Goal: Task Accomplishment & Management: Manage account settings

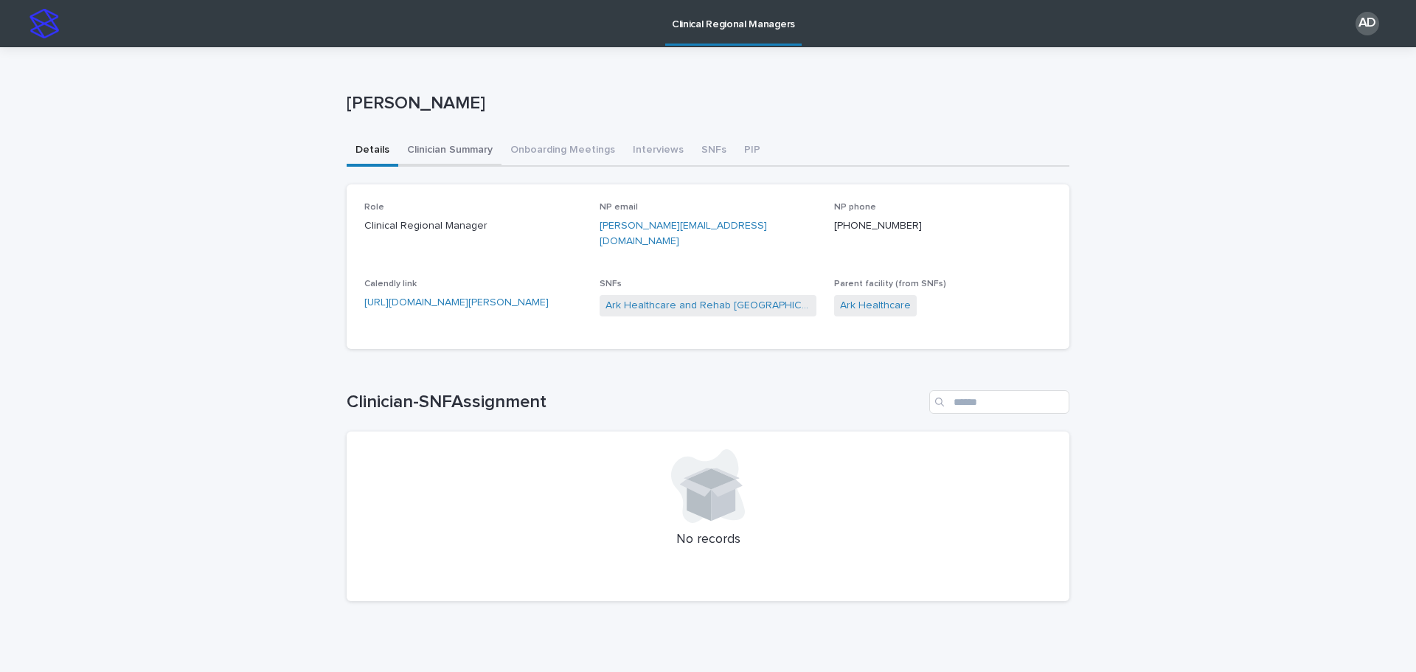
click at [446, 151] on button "Clinician Summary" at bounding box center [449, 151] width 103 height 31
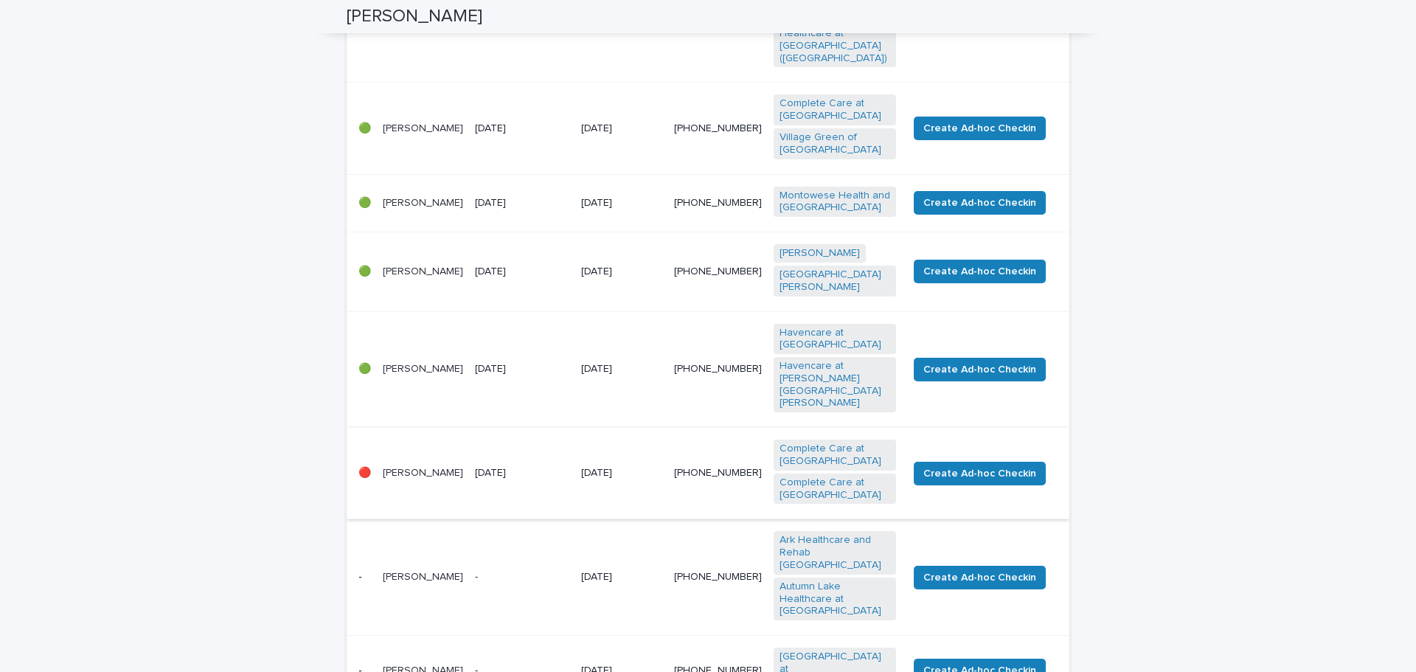
scroll to position [590, 0]
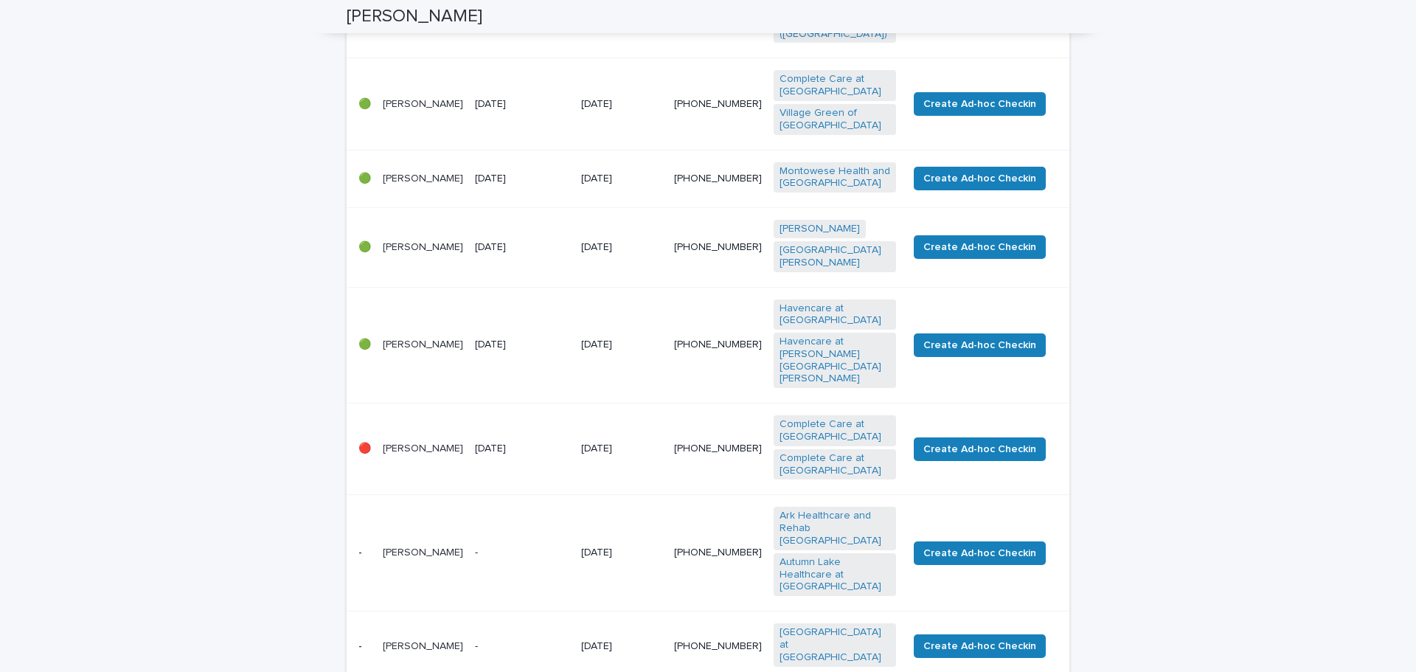
click at [411, 442] on p "[PERSON_NAME]" at bounding box center [423, 448] width 80 height 13
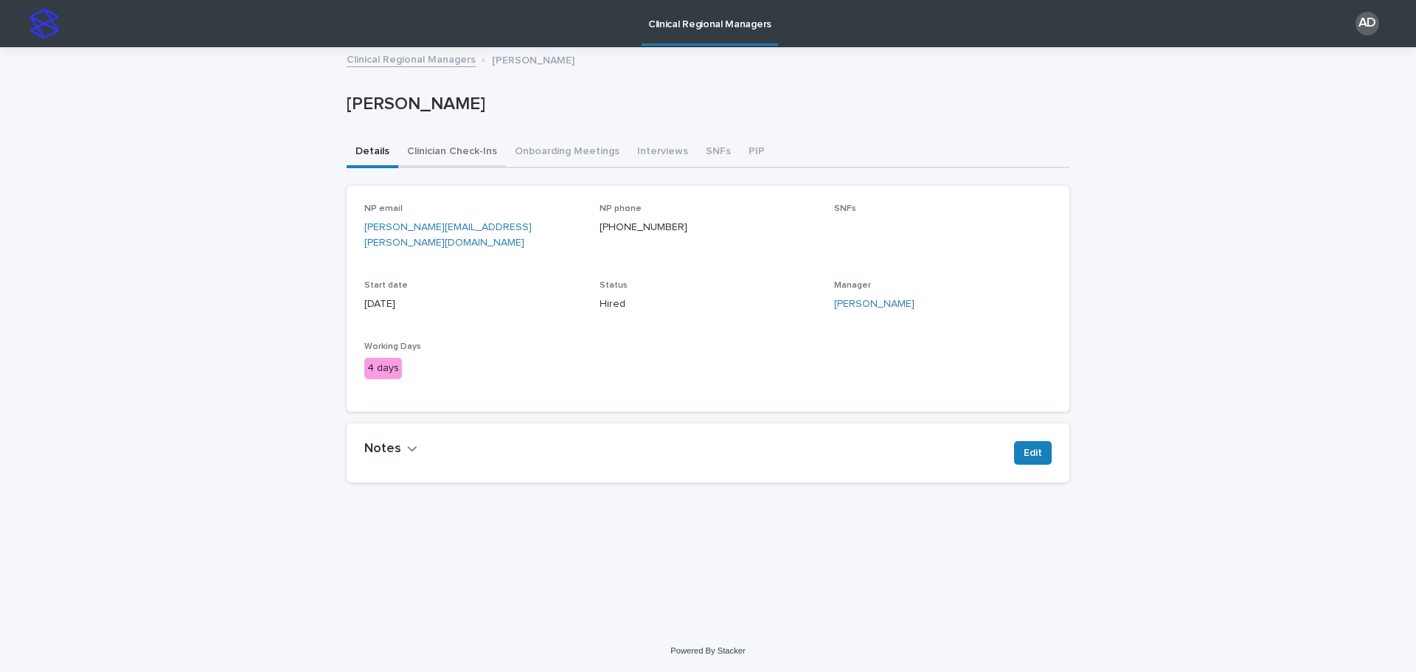
click at [460, 149] on button "Clinician Check-Ins" at bounding box center [452, 152] width 108 height 31
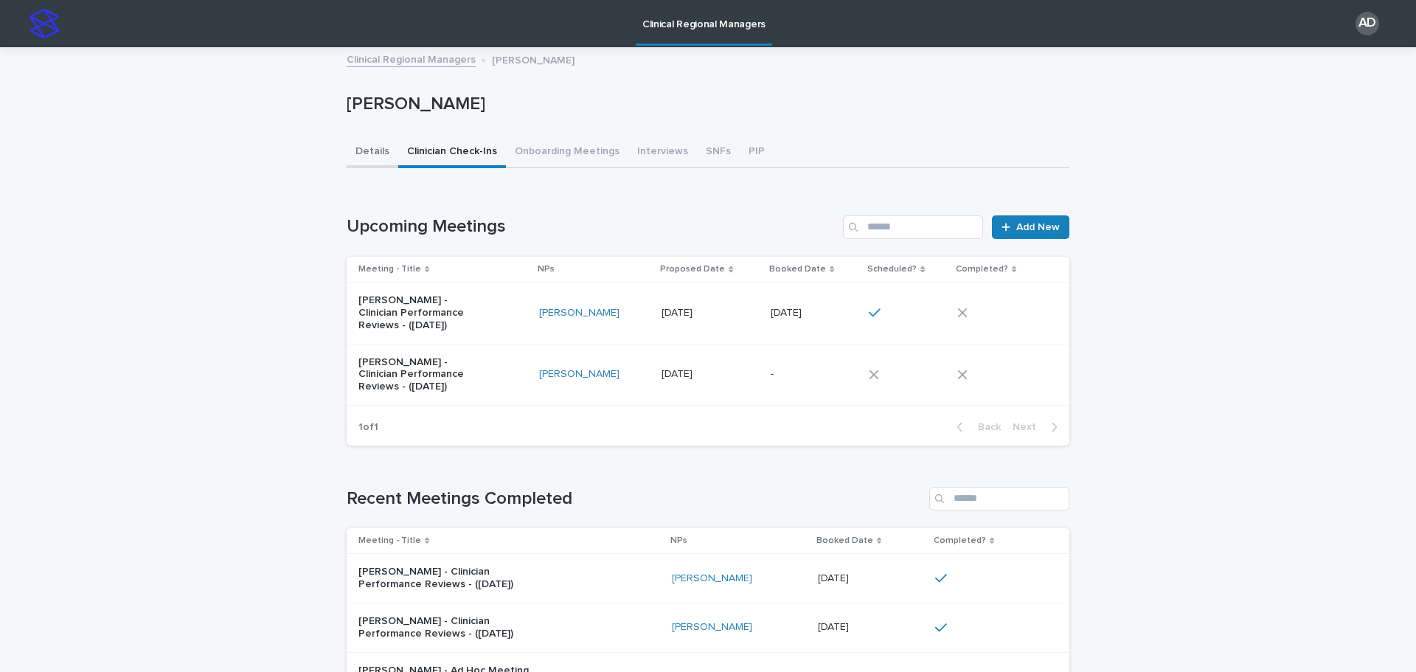
click at [369, 150] on button "Details" at bounding box center [373, 152] width 52 height 31
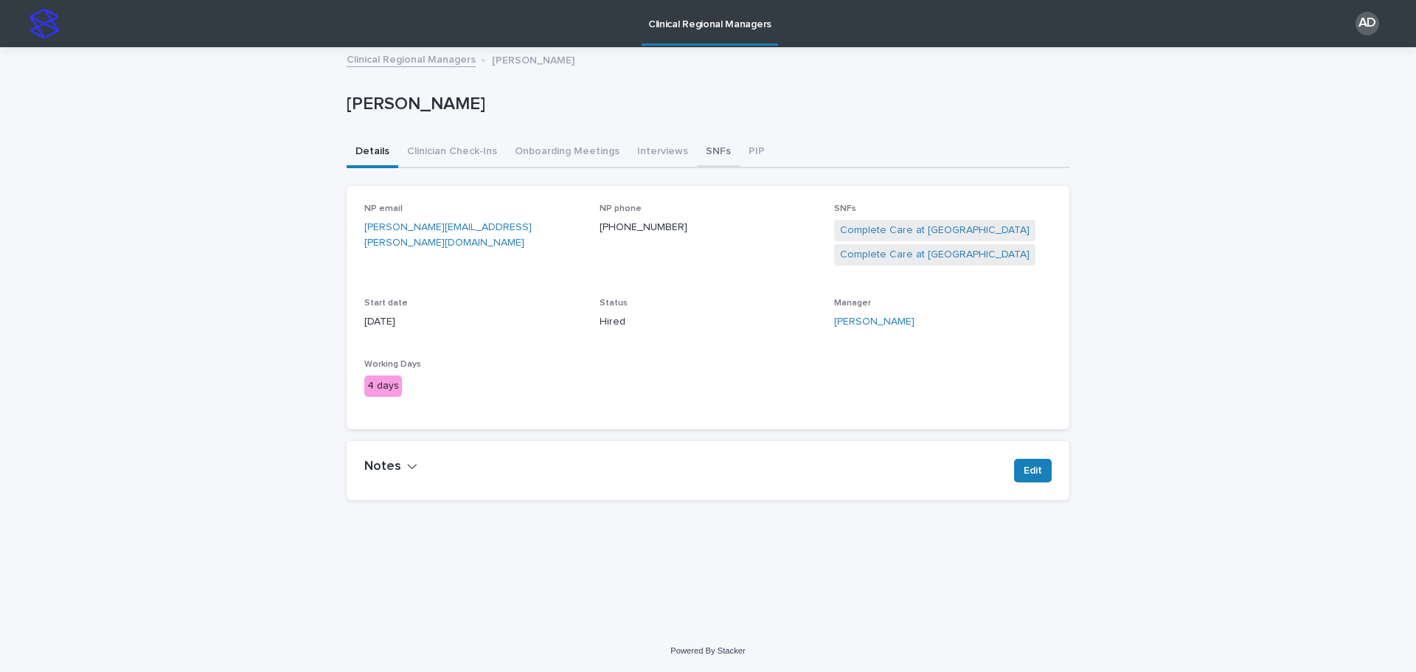
drag, startPoint x: 710, startPoint y: 153, endPoint x: 709, endPoint y: 170, distance: 17.0
click at [710, 153] on button "SNFs" at bounding box center [718, 152] width 43 height 31
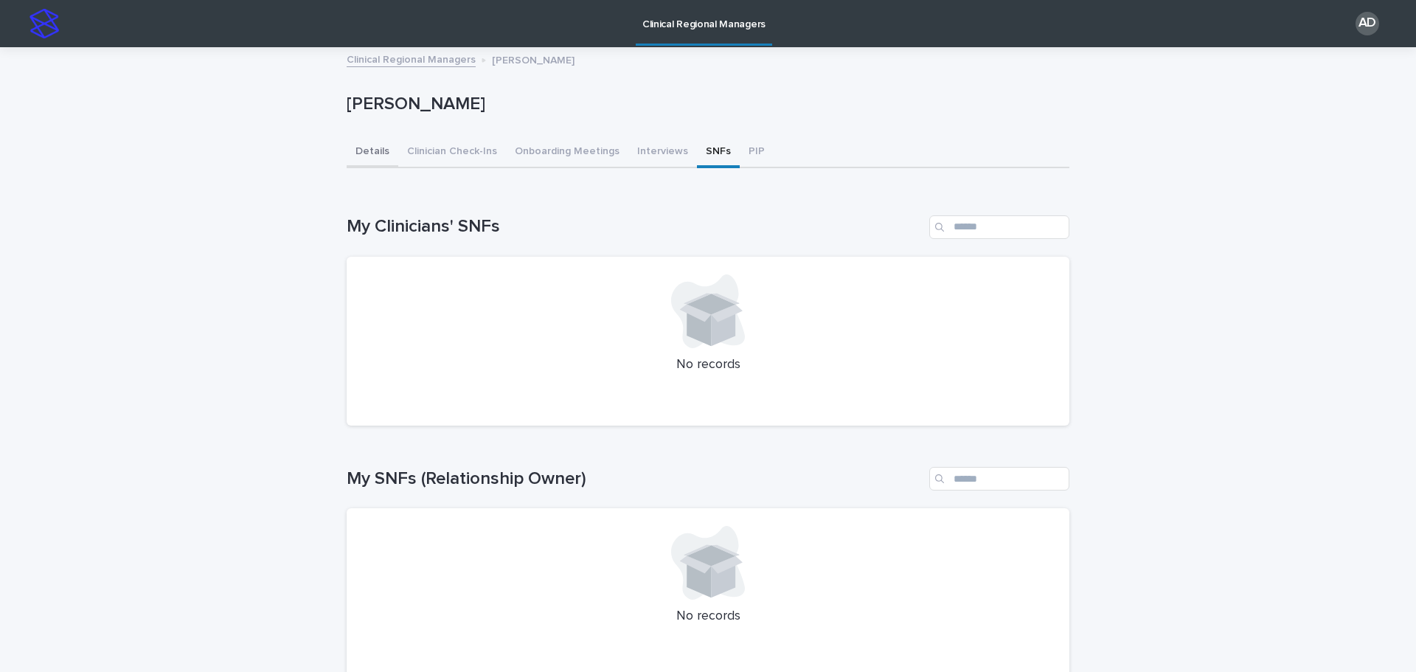
click at [366, 149] on button "Details" at bounding box center [373, 152] width 52 height 31
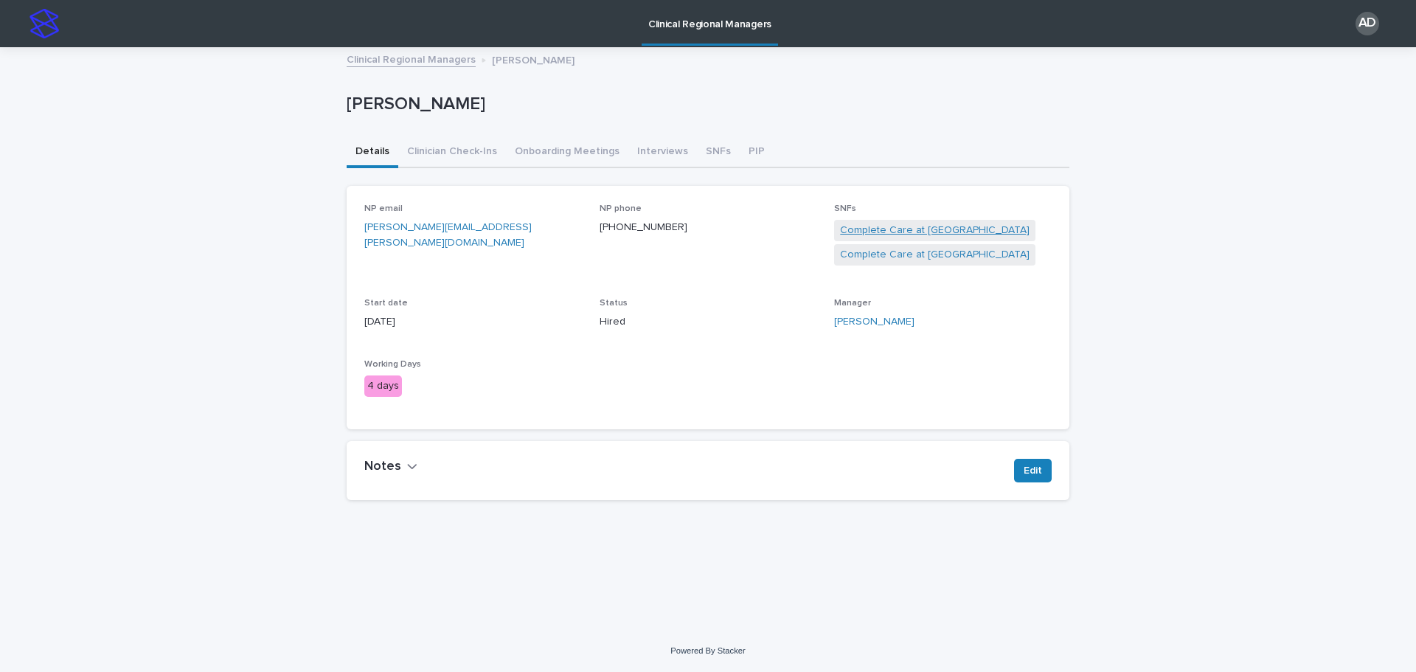
click at [909, 228] on link "Complete Care at [GEOGRAPHIC_DATA]" at bounding box center [935, 230] width 190 height 15
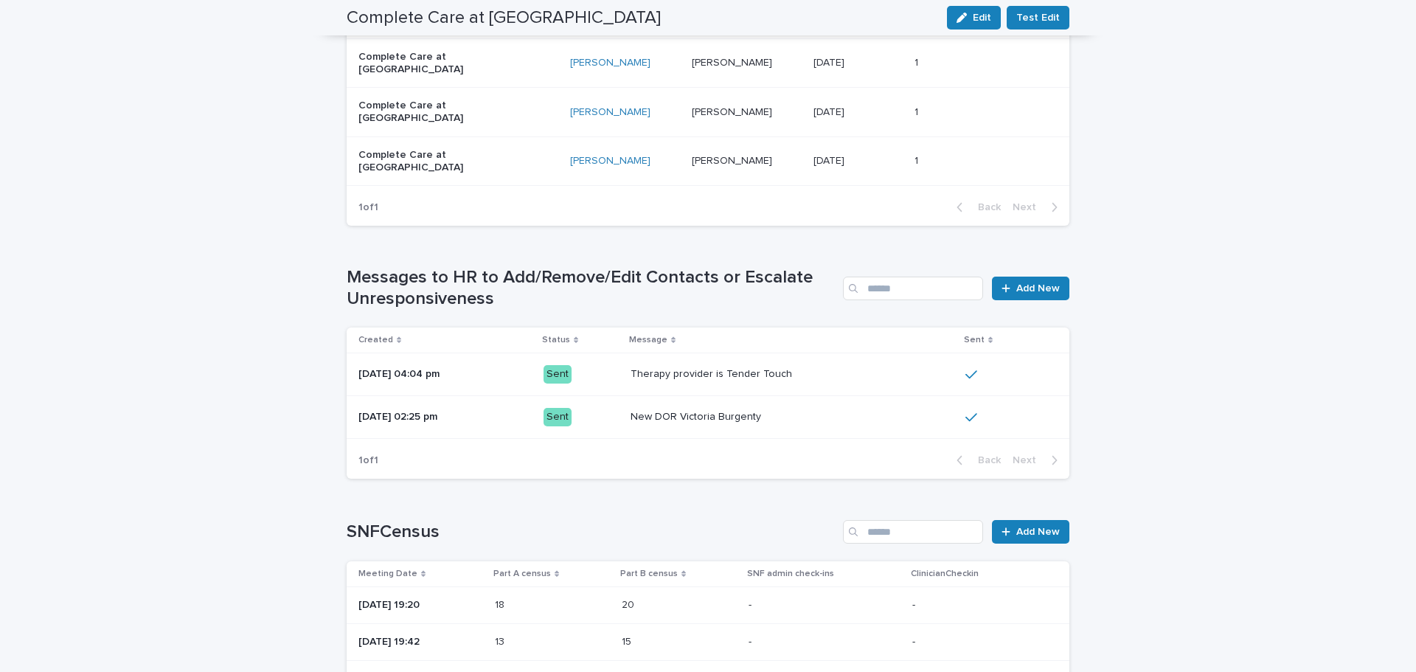
scroll to position [1237, 0]
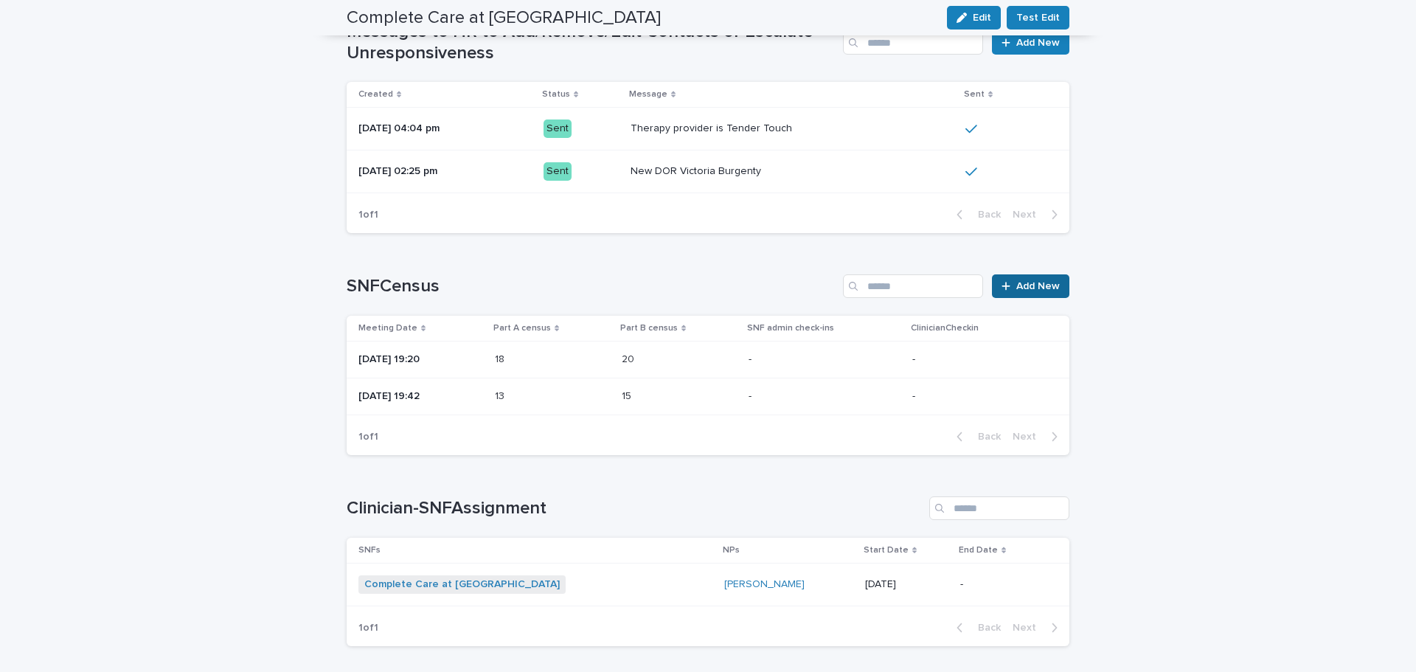
click at [1032, 274] on link "Add New" at bounding box center [1030, 286] width 77 height 24
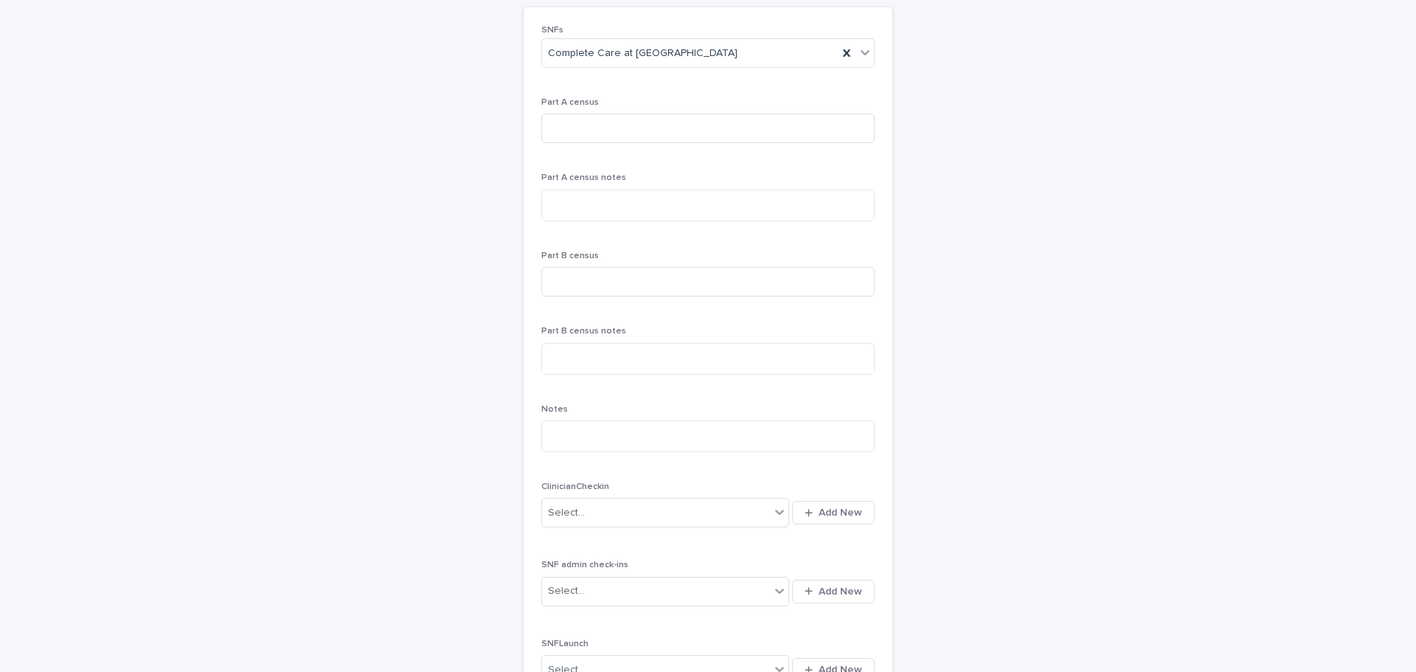
scroll to position [114, 0]
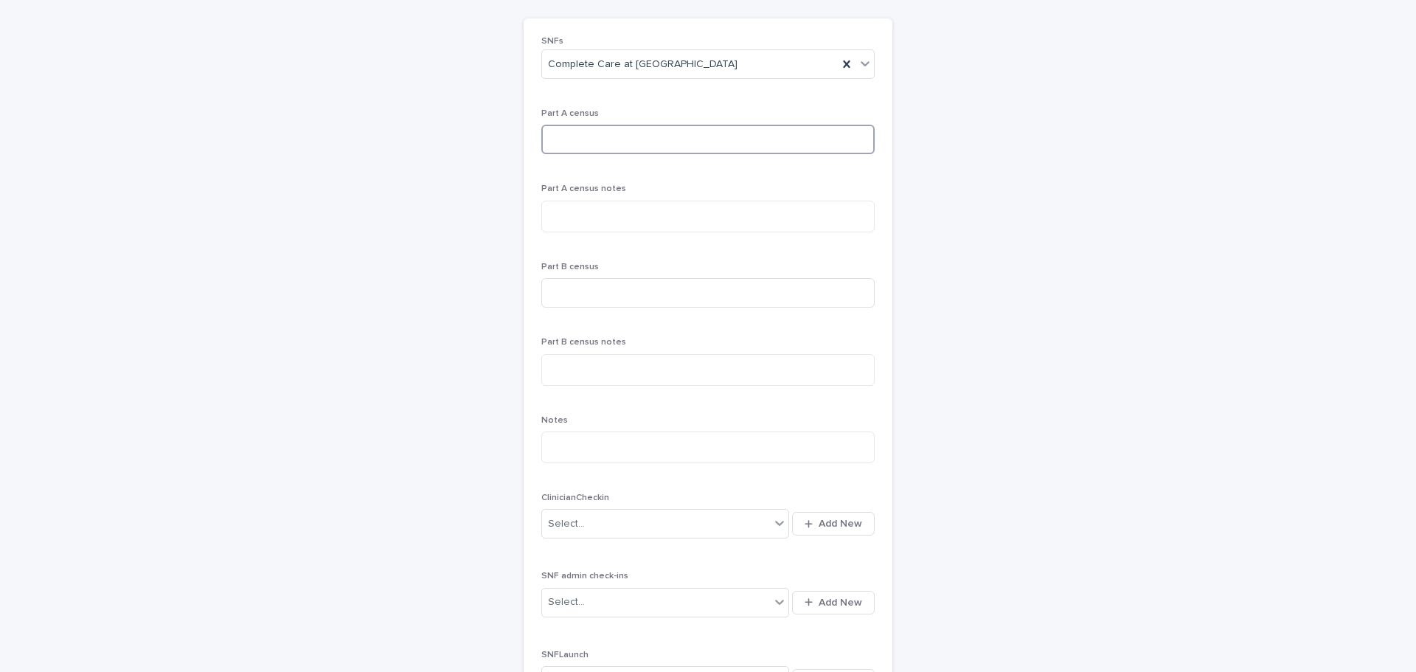
click at [608, 142] on input at bounding box center [707, 139] width 333 height 29
type input "**"
click at [591, 285] on input at bounding box center [707, 292] width 333 height 29
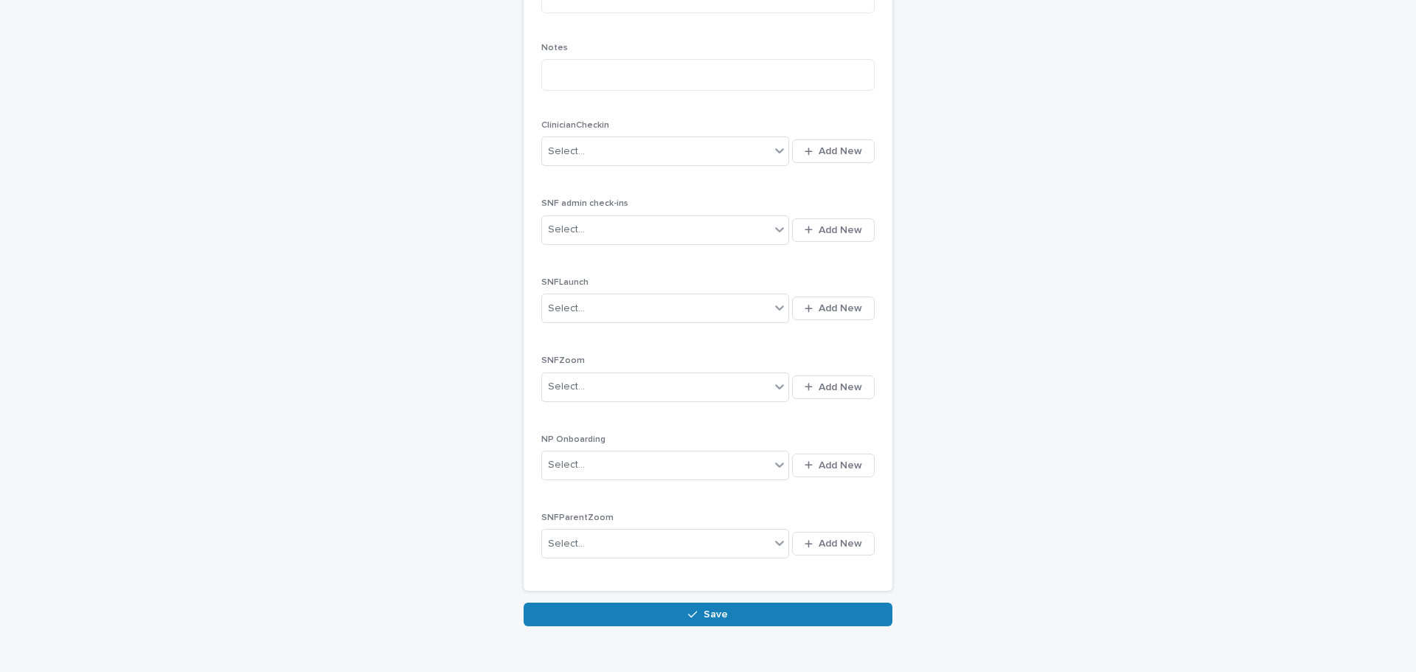
scroll to position [556, 0]
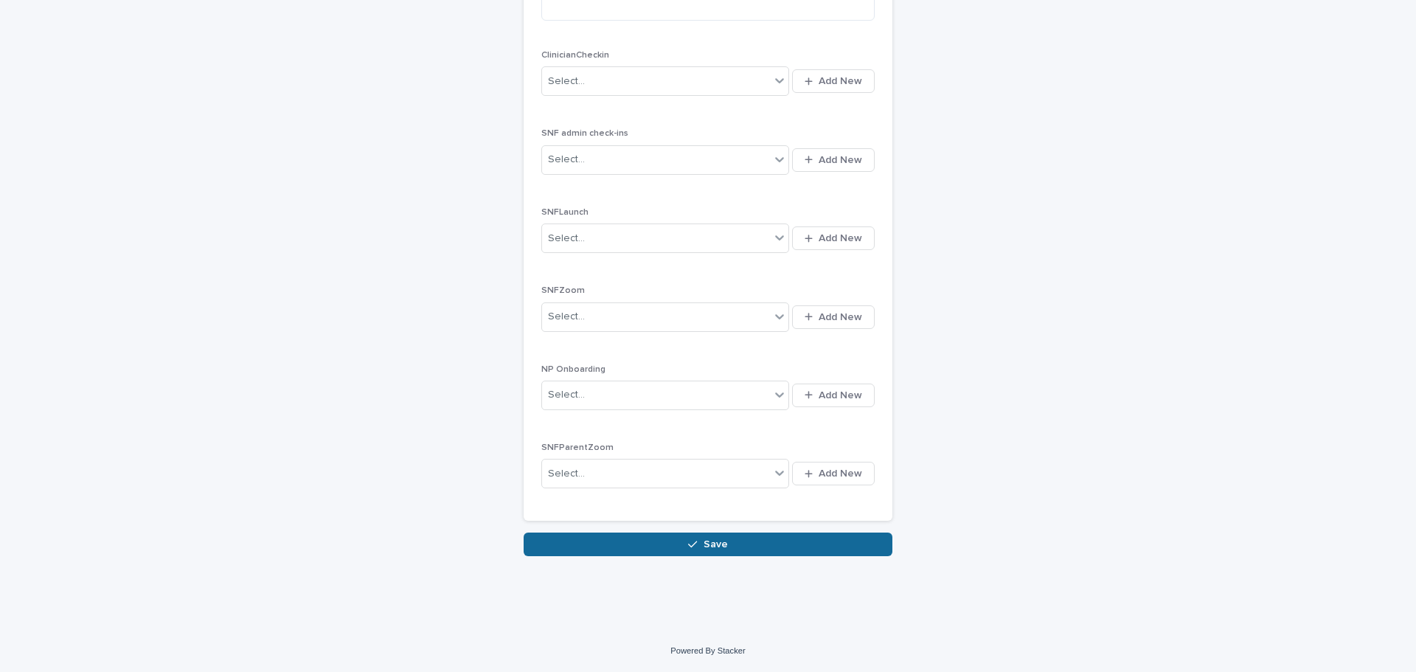
type input "**"
click at [712, 544] on span "Save" at bounding box center [715, 544] width 24 height 10
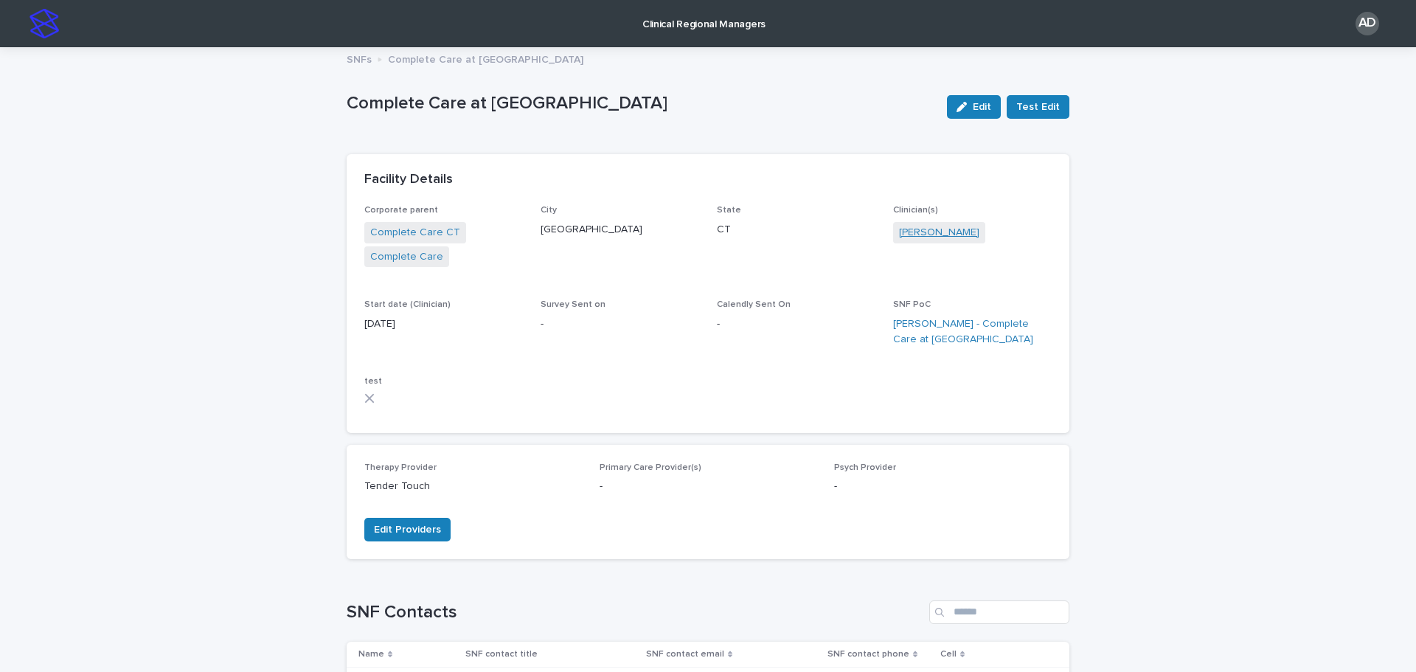
click at [939, 237] on link "[PERSON_NAME]" at bounding box center [939, 232] width 80 height 15
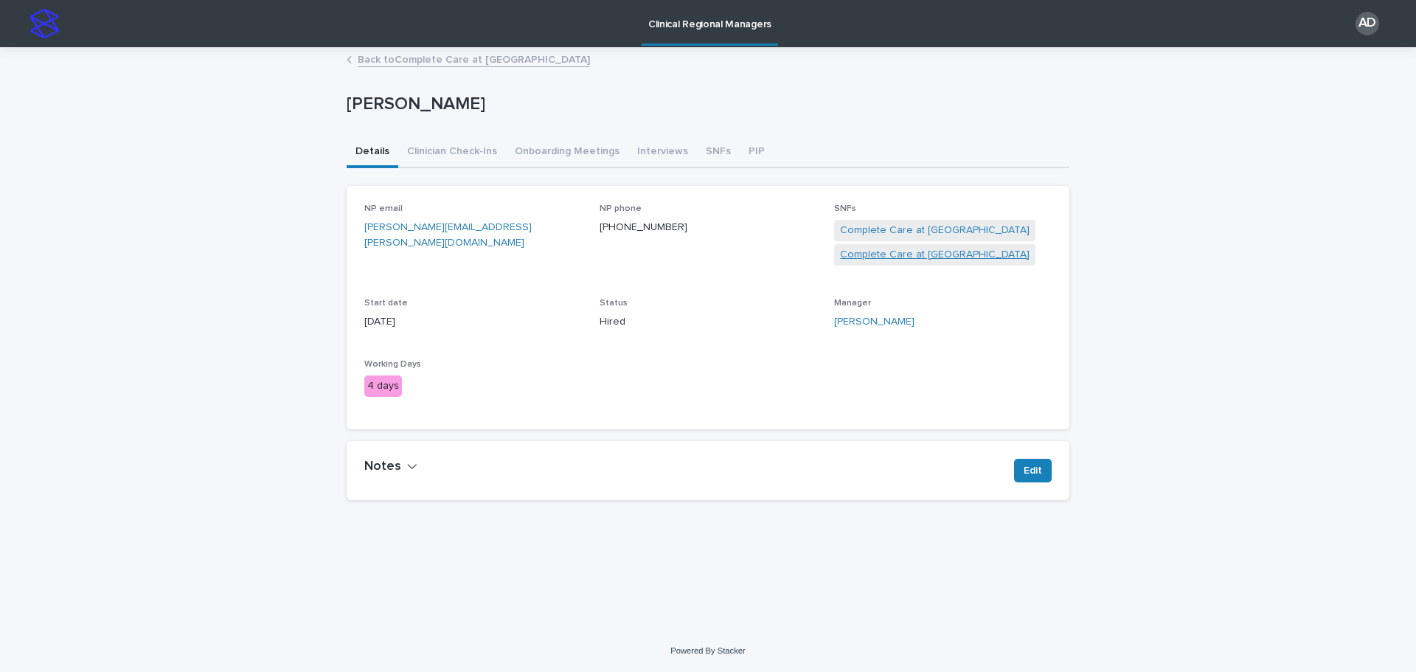
click at [916, 256] on link "Complete Care at [GEOGRAPHIC_DATA]" at bounding box center [935, 254] width 190 height 15
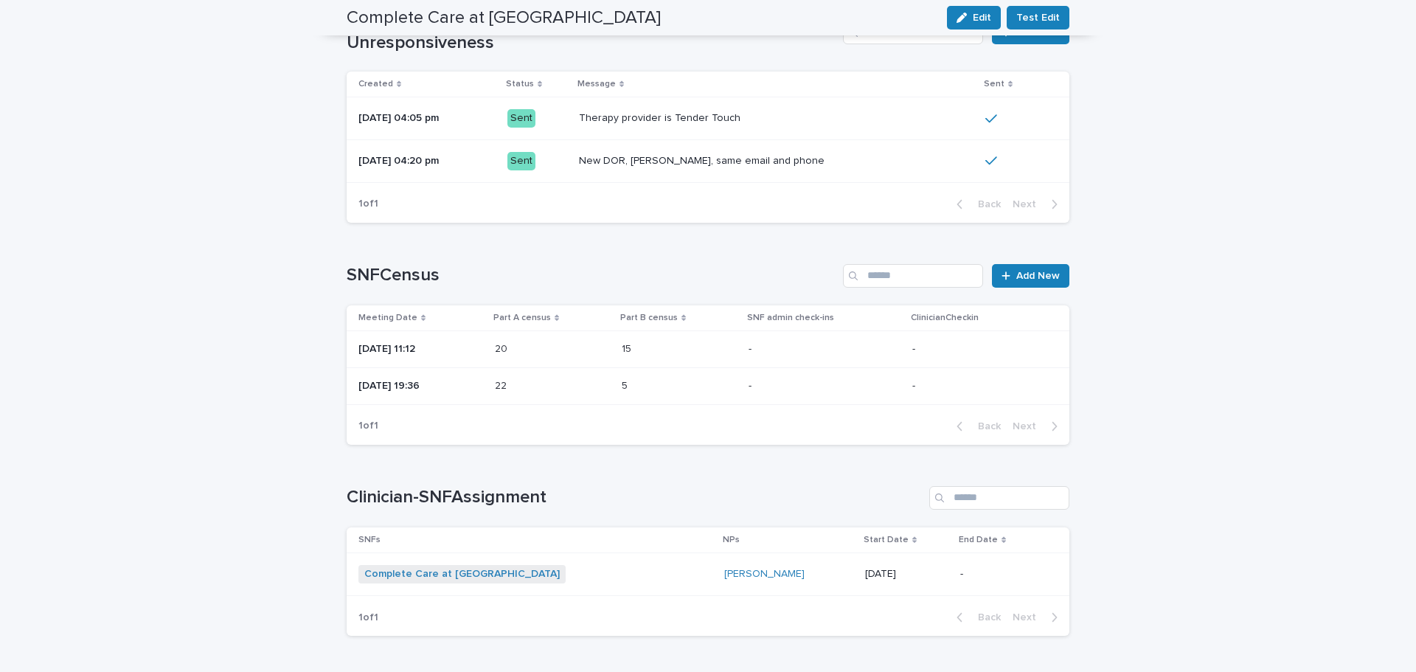
scroll to position [1209, 0]
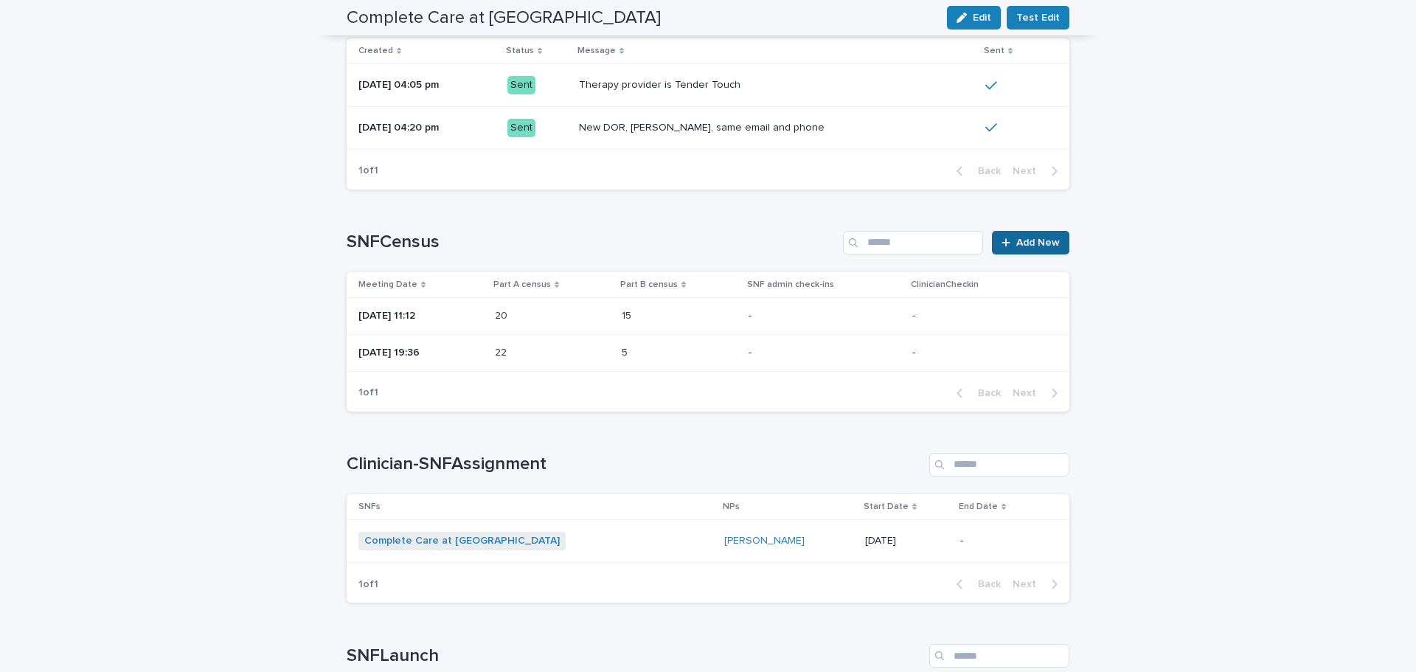
click at [1031, 237] on span "Add New" at bounding box center [1038, 242] width 44 height 10
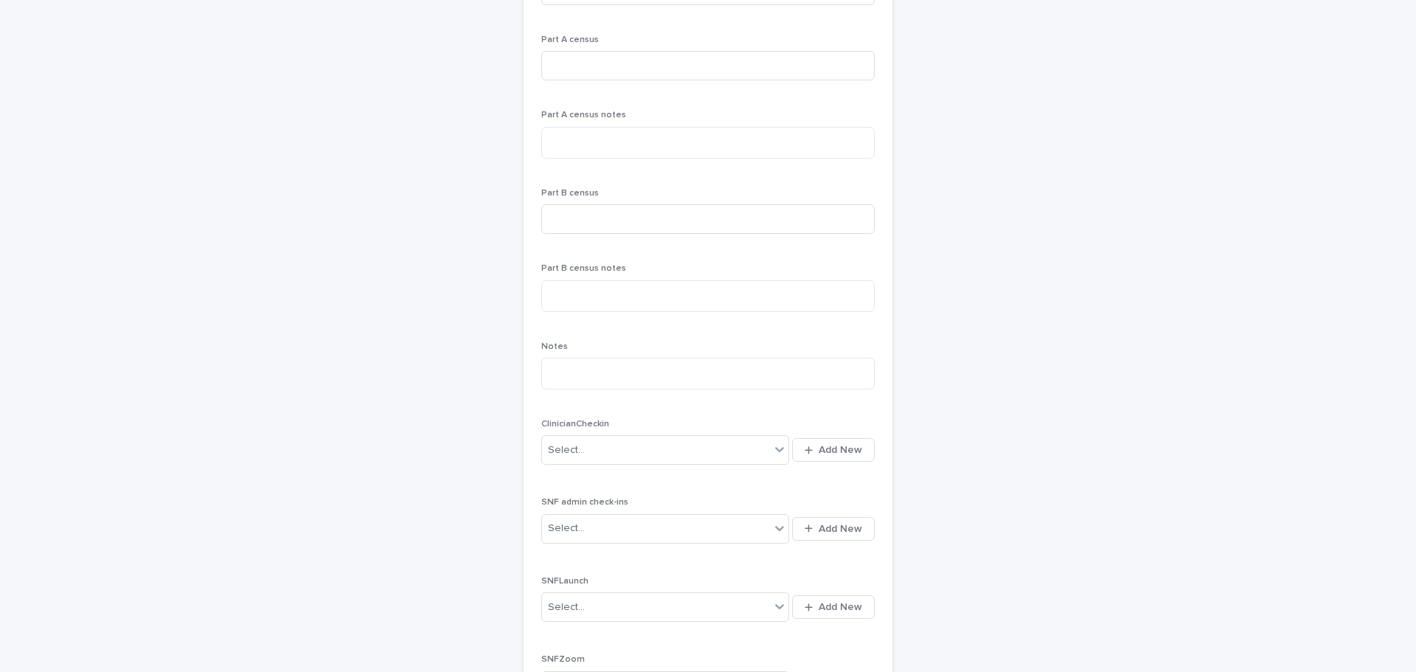
scroll to position [40, 0]
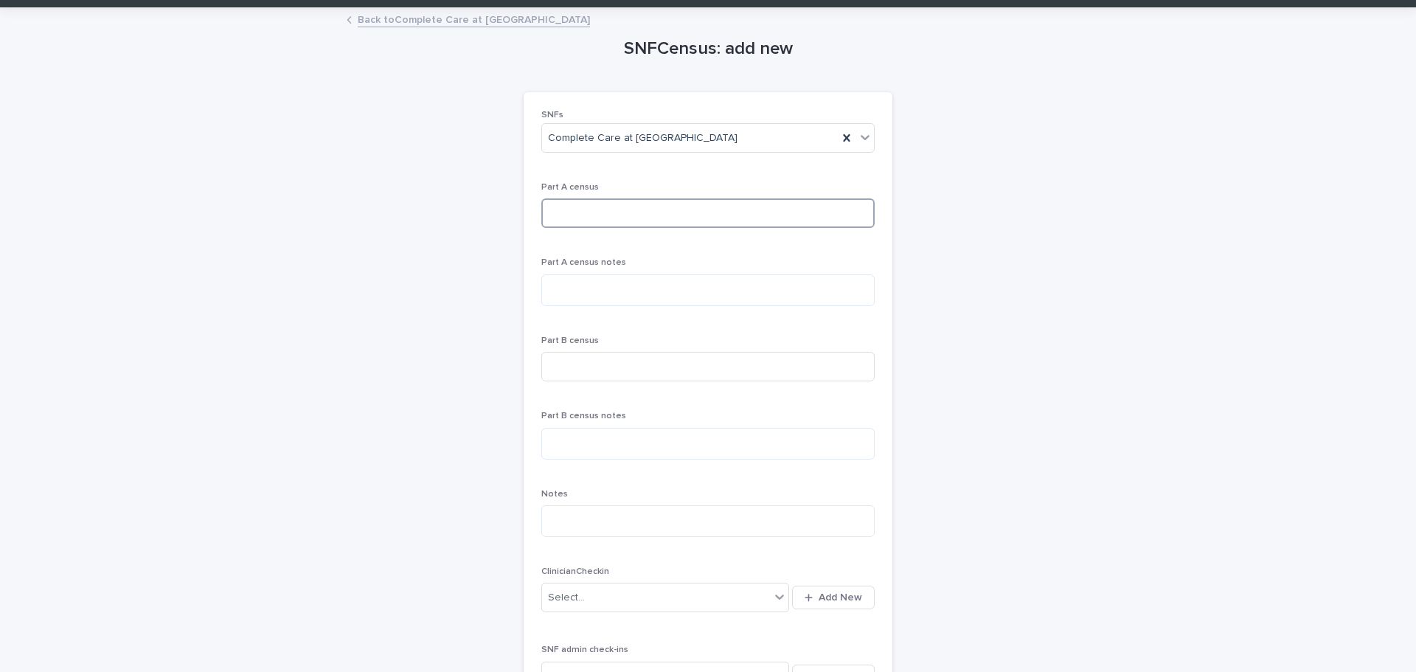
click at [616, 216] on input at bounding box center [707, 212] width 333 height 29
type input "**"
click at [607, 364] on input at bounding box center [707, 366] width 333 height 29
type input "*"
click at [470, 411] on div "SNFCensus: add new Loading... Saving… Loading... Saving… Loading... Saving… SNF…" at bounding box center [708, 540] width 723 height 1063
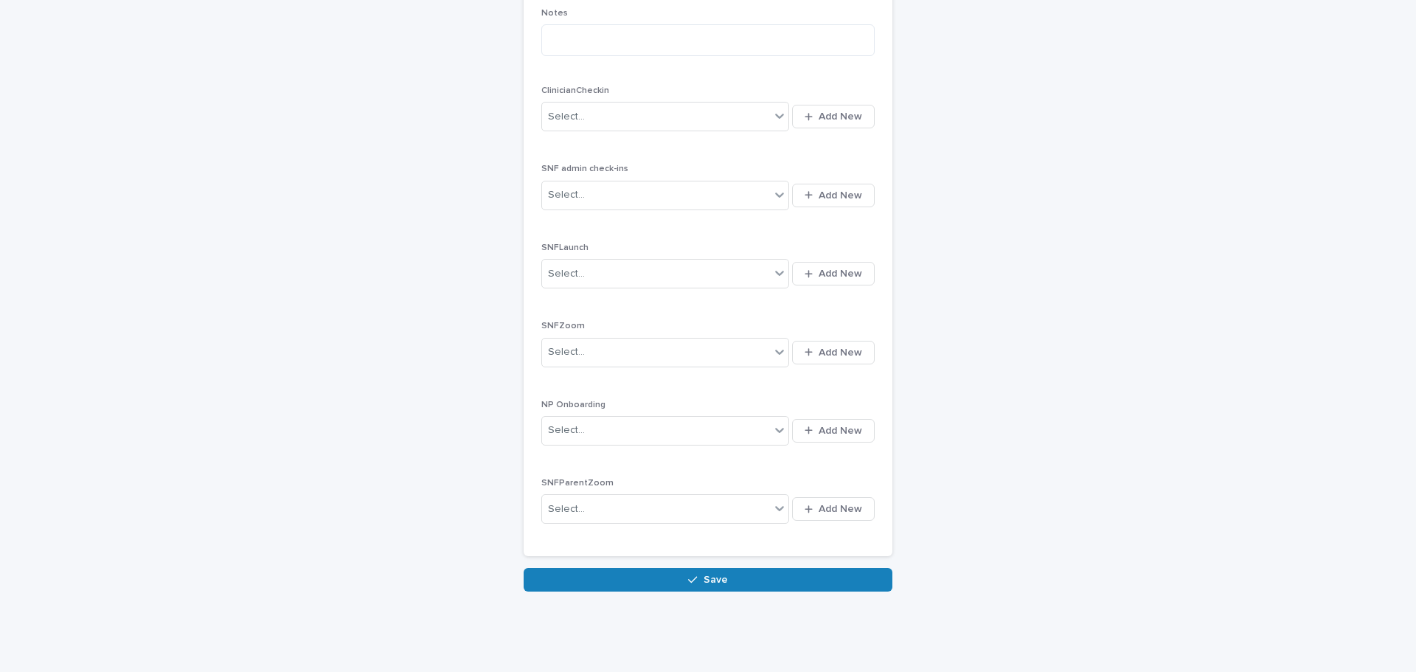
scroll to position [556, 0]
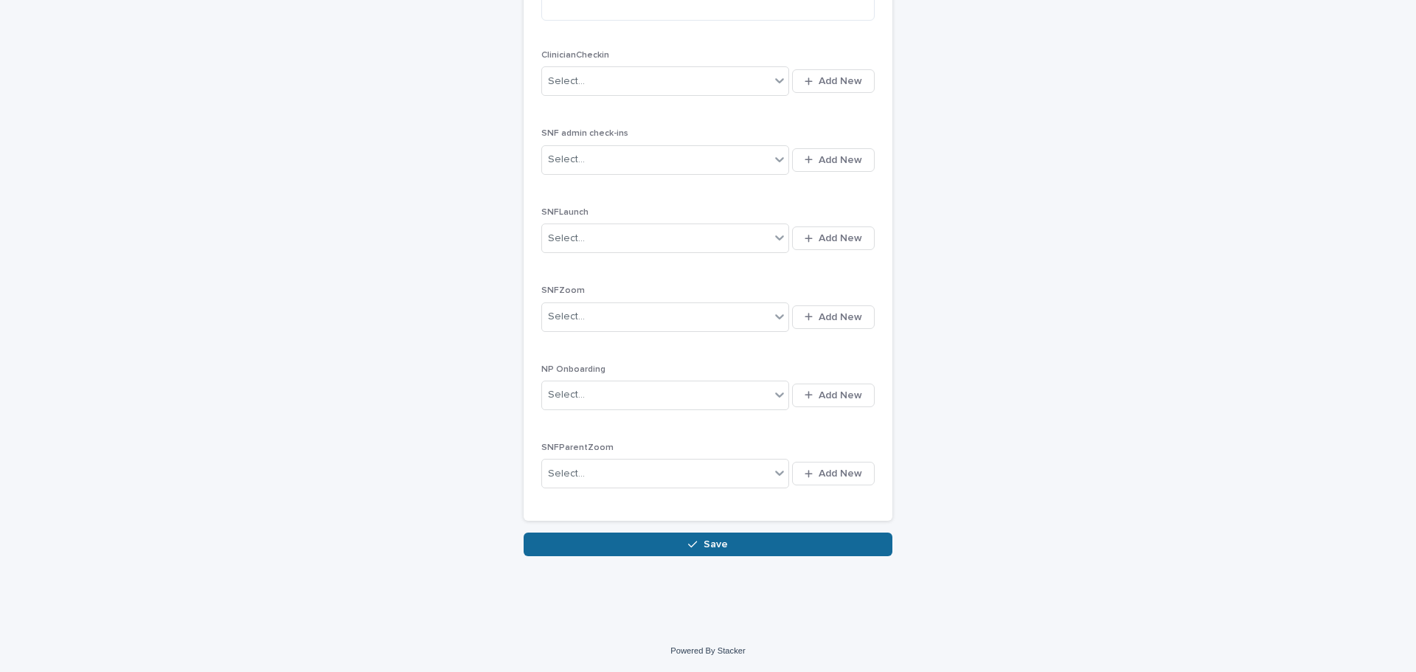
click at [682, 535] on button "Save" at bounding box center [708, 544] width 369 height 24
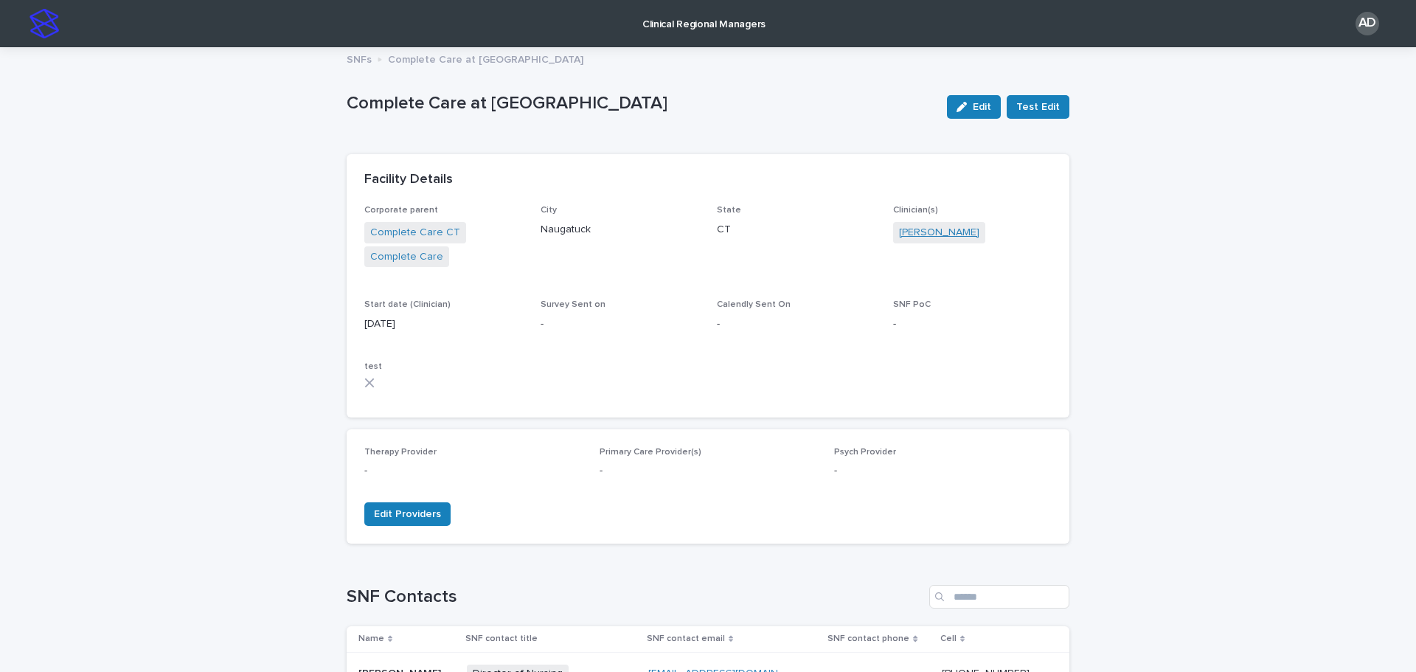
click at [948, 227] on link "[PERSON_NAME]" at bounding box center [939, 232] width 80 height 15
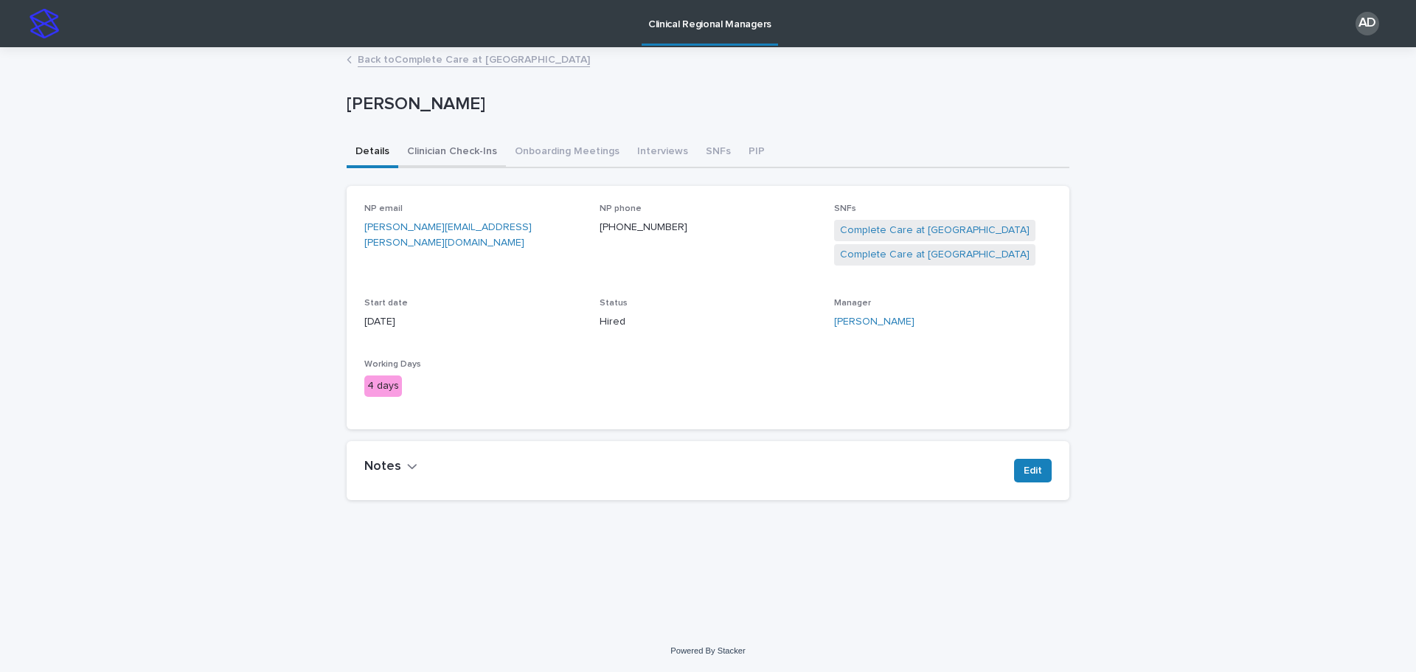
click at [467, 153] on button "Clinician Check-Ins" at bounding box center [452, 152] width 108 height 31
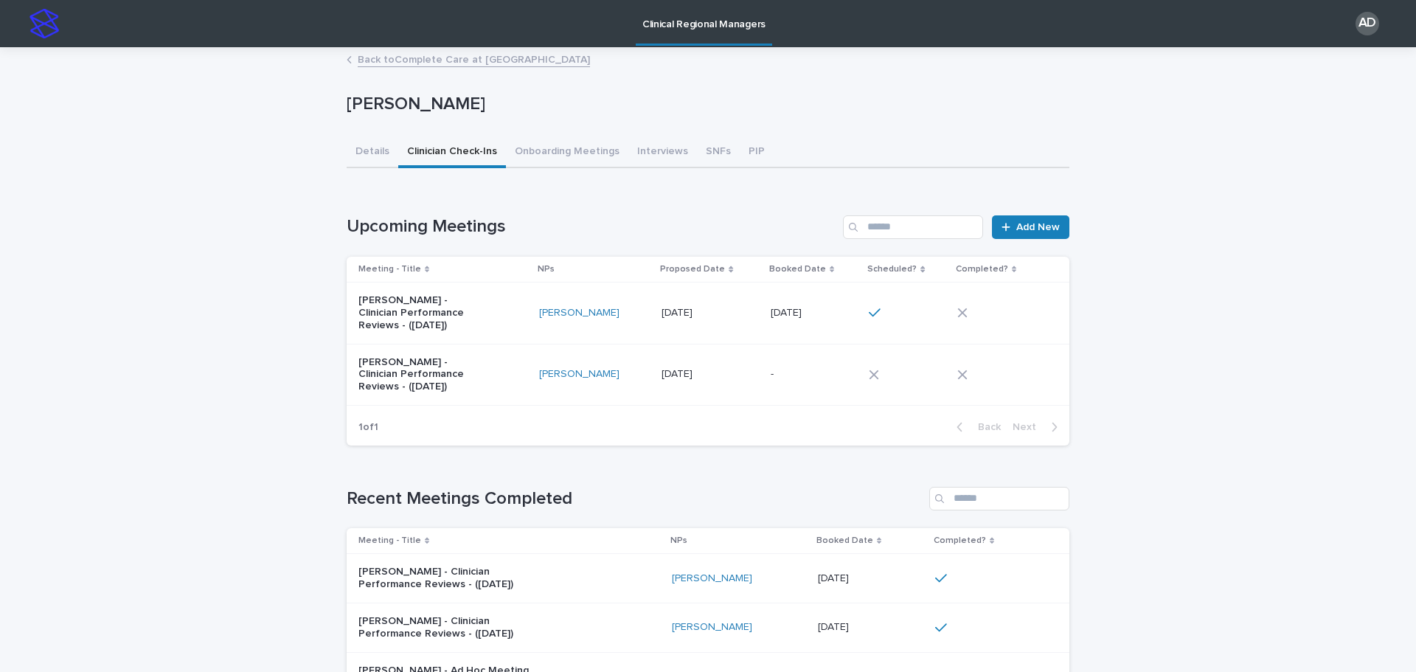
click at [765, 318] on td "[DATE] [DATE]" at bounding box center [814, 312] width 98 height 61
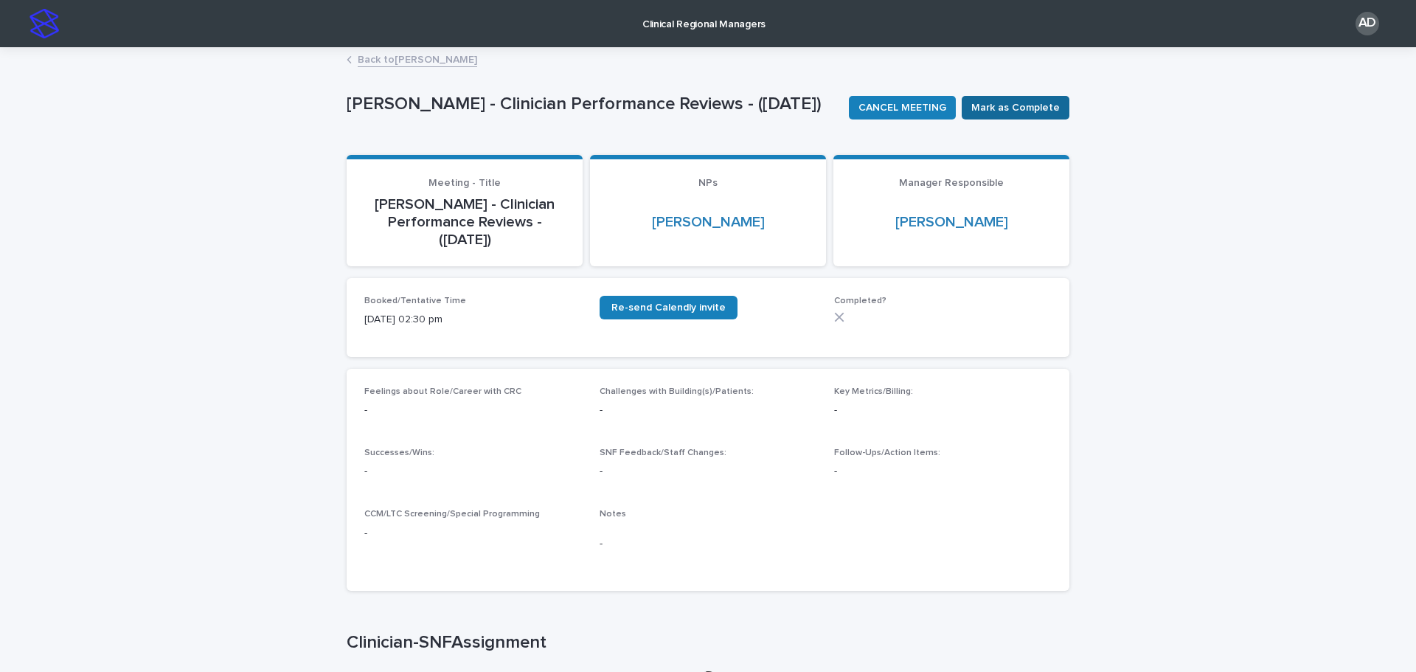
click at [1026, 109] on span "Mark as Complete" at bounding box center [1015, 107] width 88 height 15
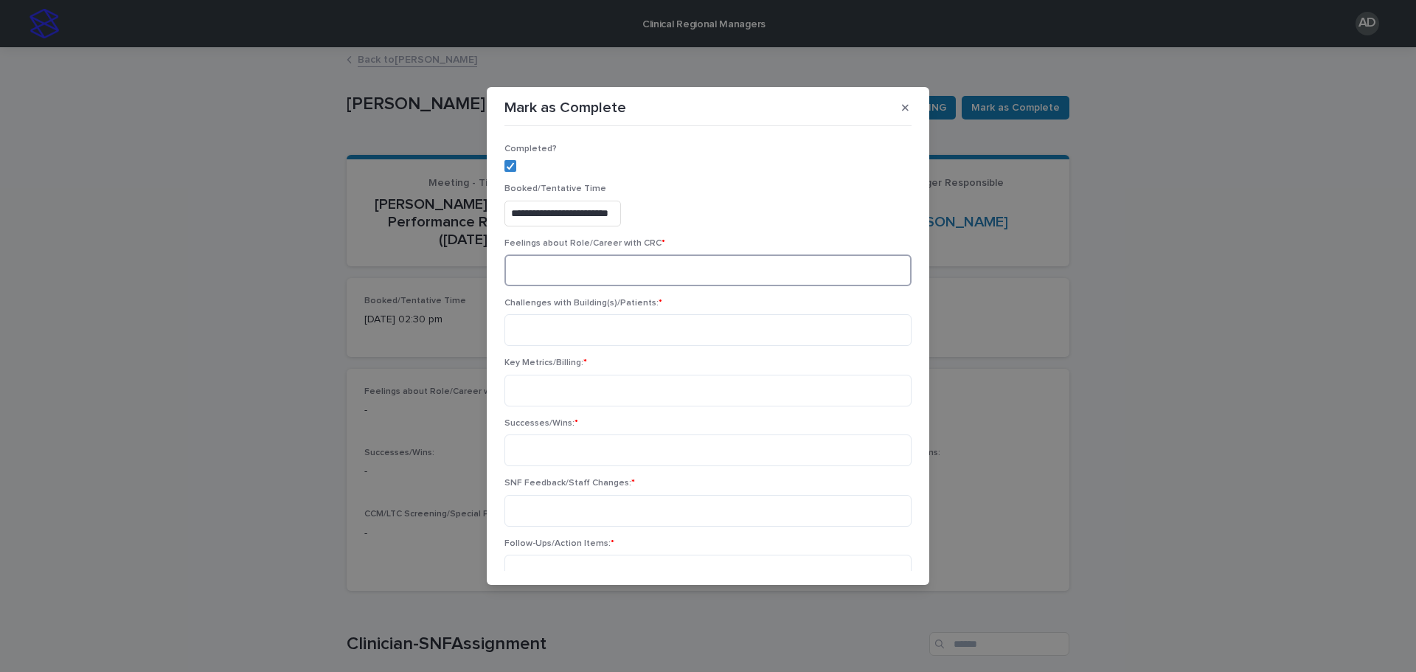
click at [696, 260] on textarea at bounding box center [707, 270] width 407 height 32
type textarea "**********"
type textarea "*"
type textarea "**********"
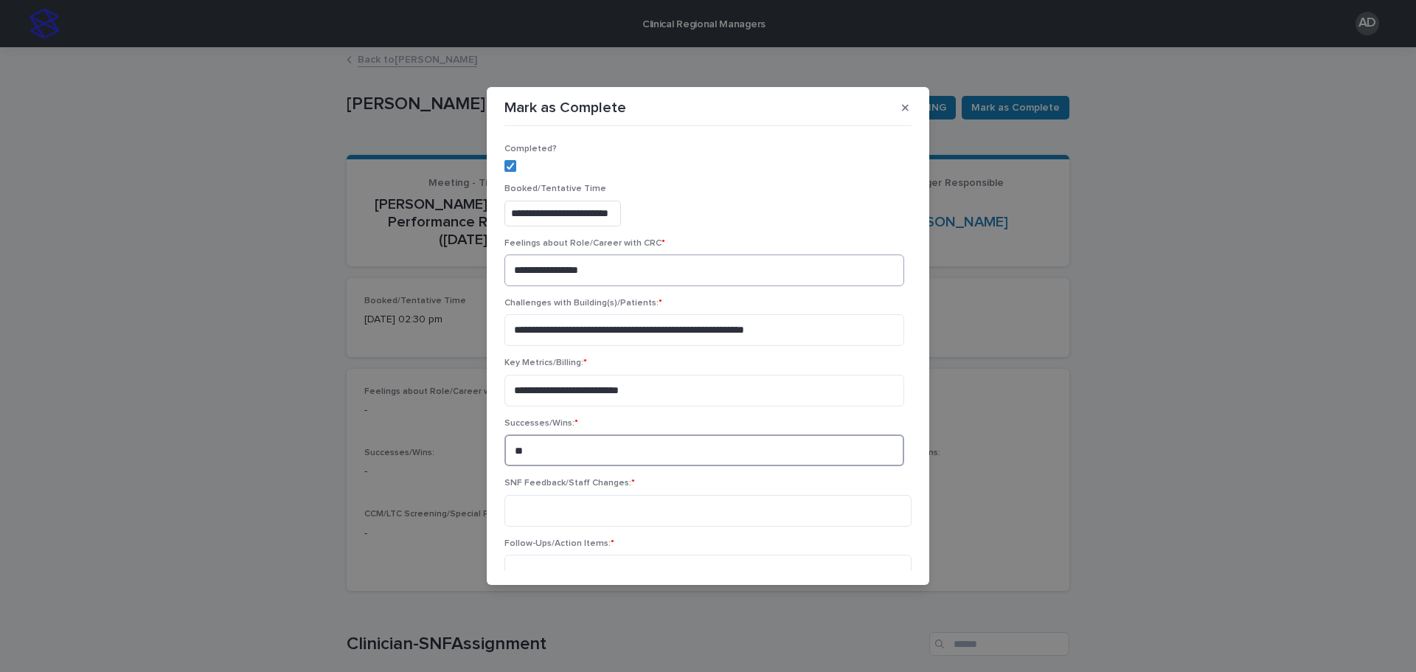
type textarea "*"
type textarea "**********"
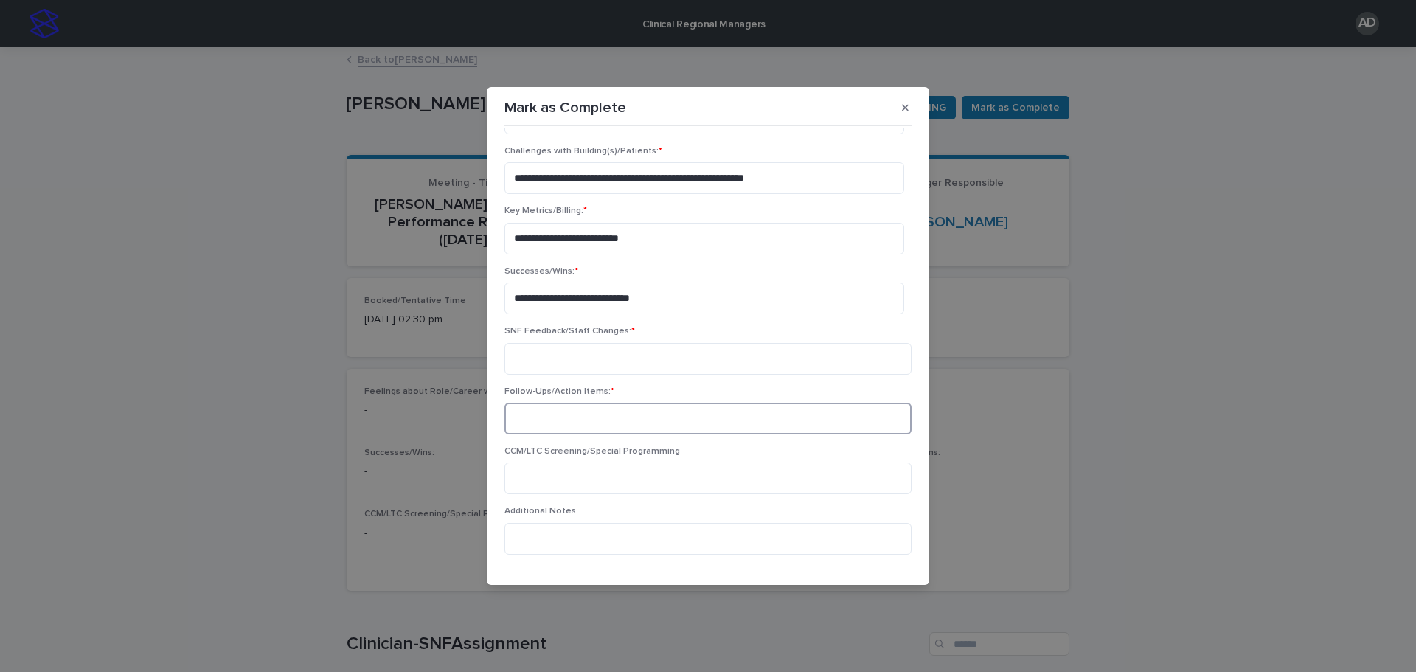
scroll to position [153, 0]
click at [634, 348] on textarea at bounding box center [707, 357] width 407 height 32
type textarea "****"
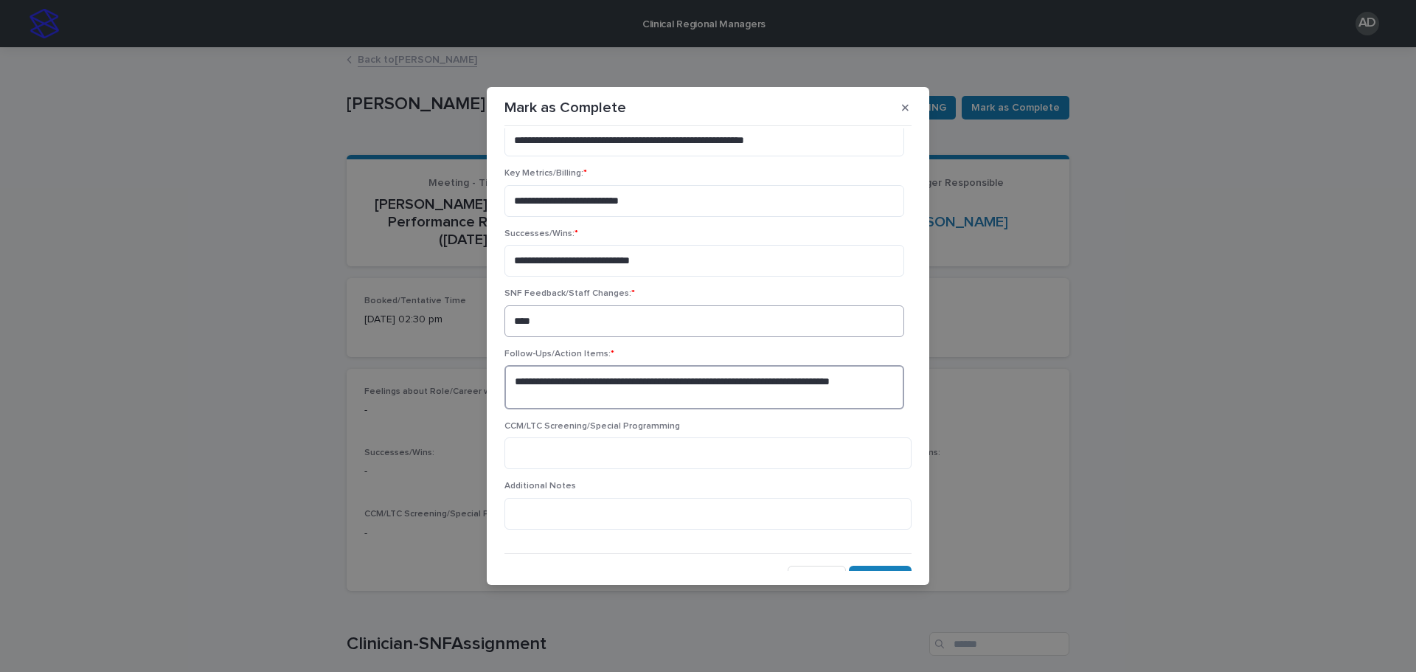
scroll to position [208, 0]
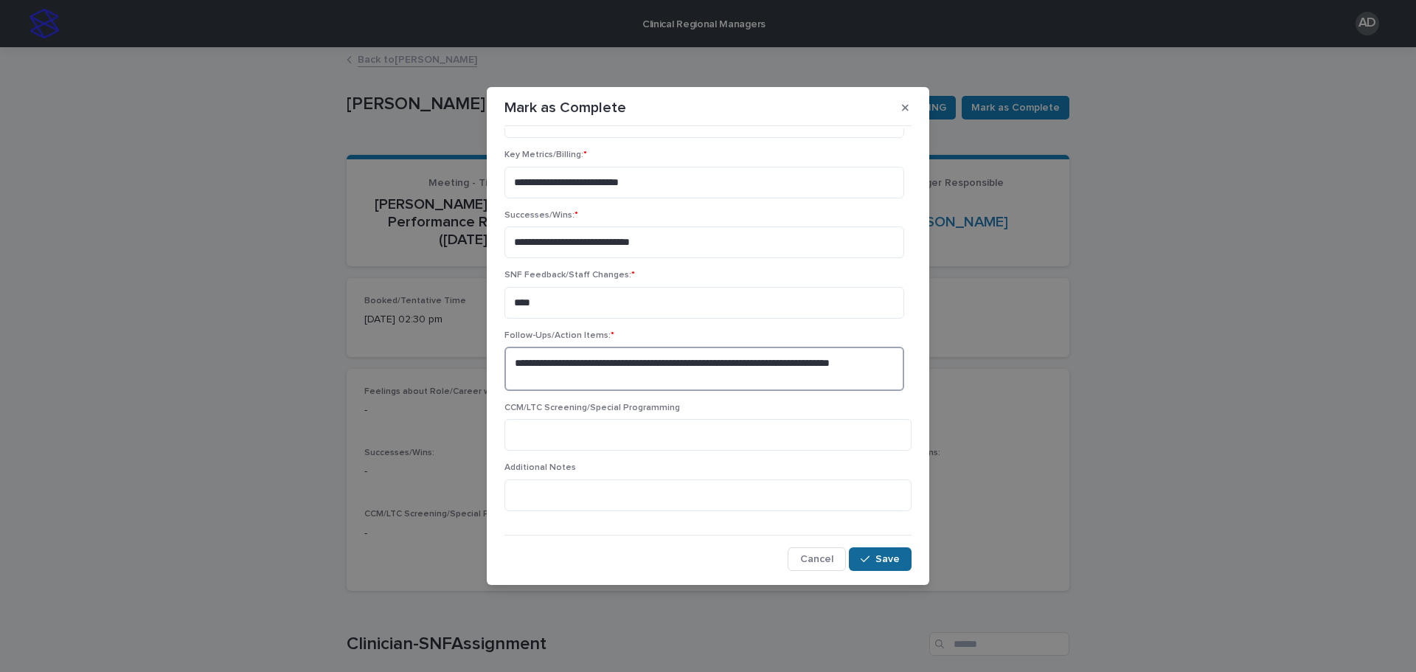
type textarea "**********"
click at [878, 558] on span "Save" at bounding box center [887, 559] width 24 height 10
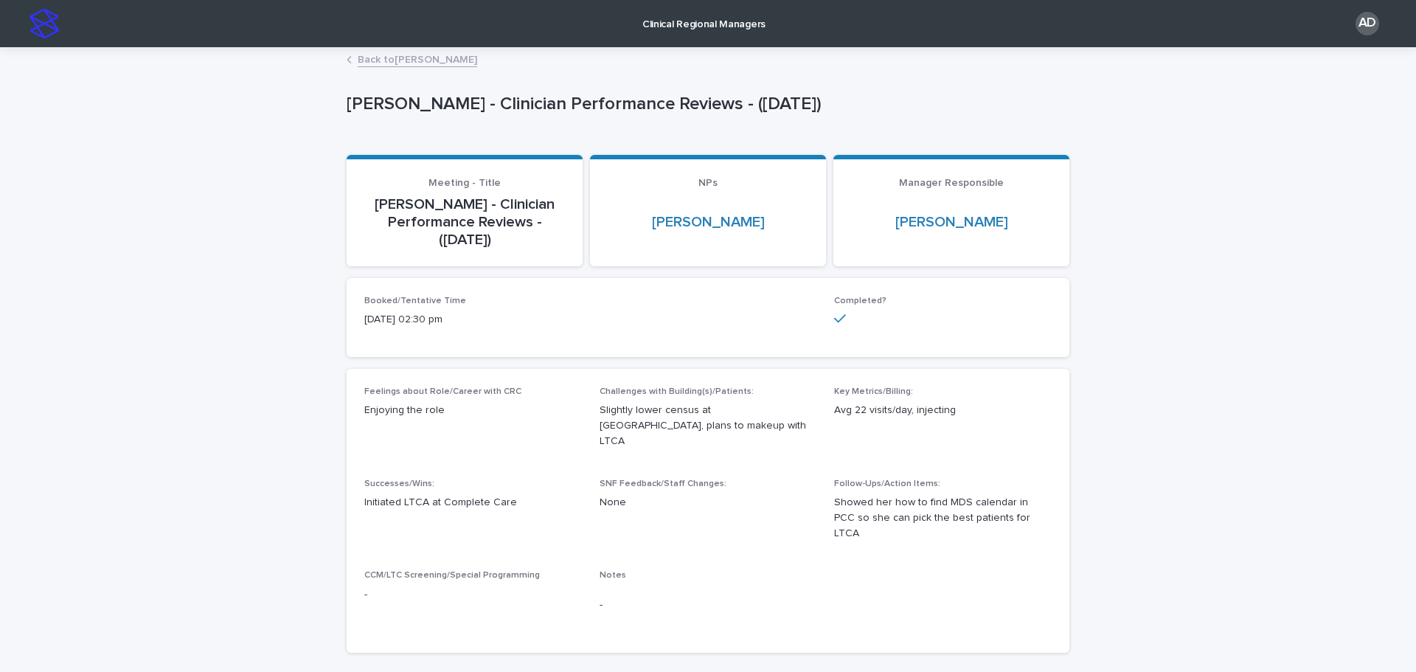
click at [32, 23] on img at bounding box center [43, 23] width 29 height 29
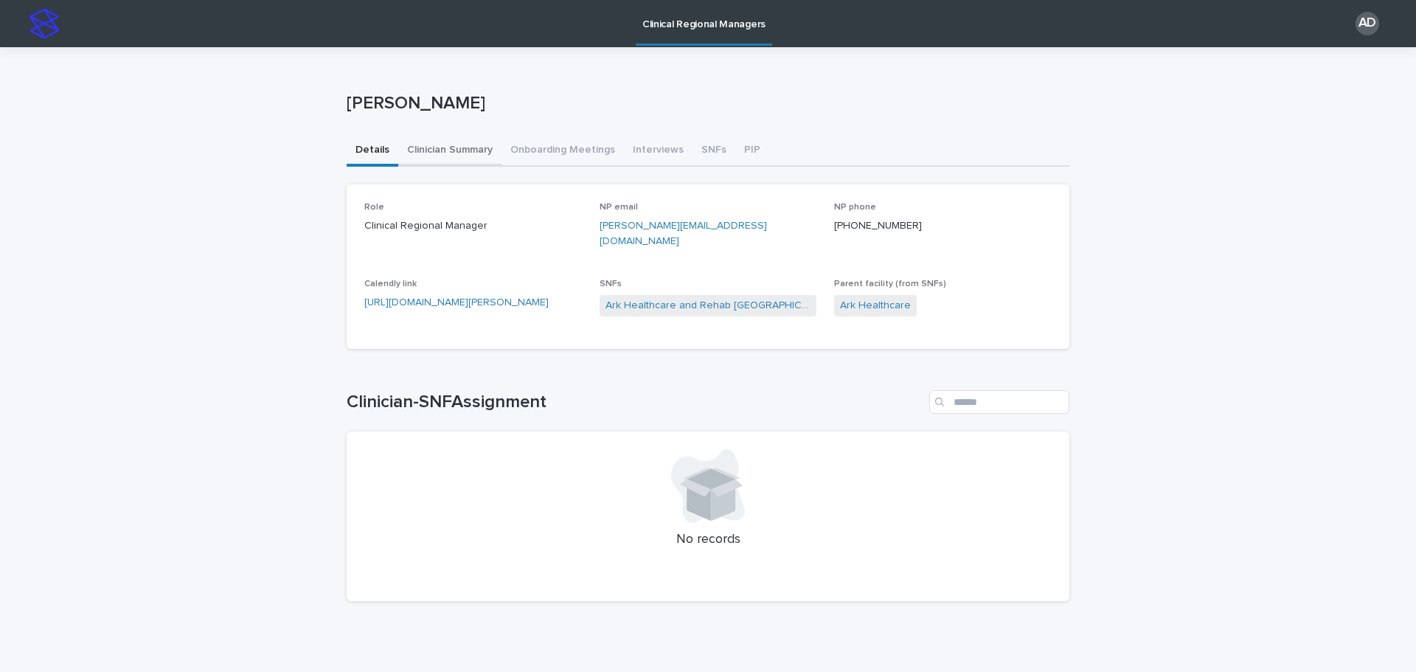
click at [428, 151] on button "Clinician Summary" at bounding box center [449, 151] width 103 height 31
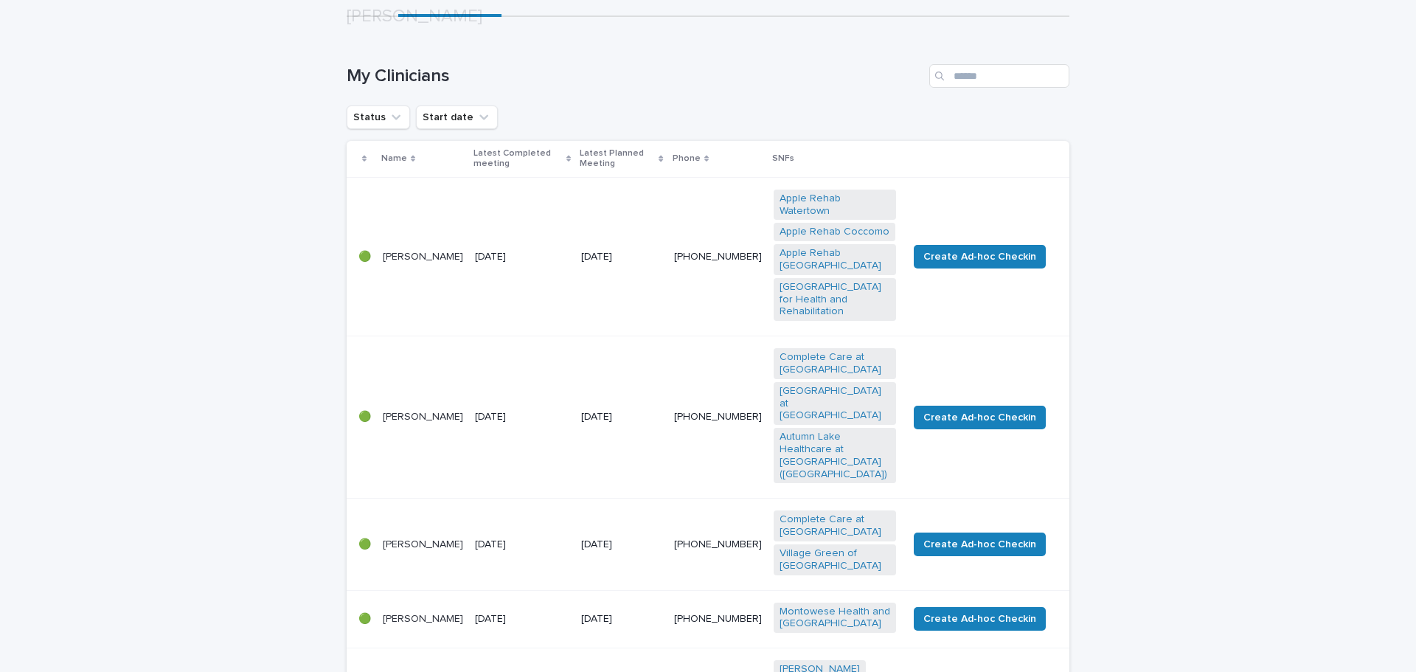
scroll to position [369, 0]
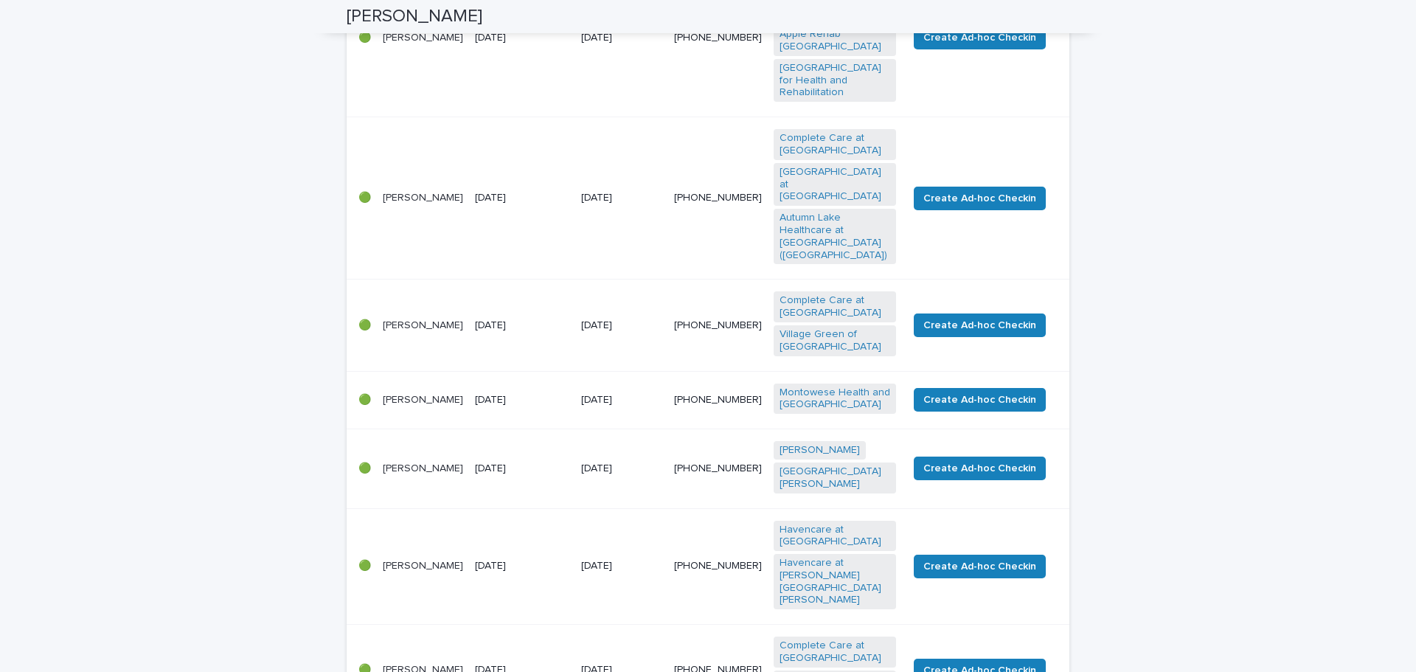
click at [497, 319] on p "[DATE]" at bounding box center [522, 325] width 94 height 13
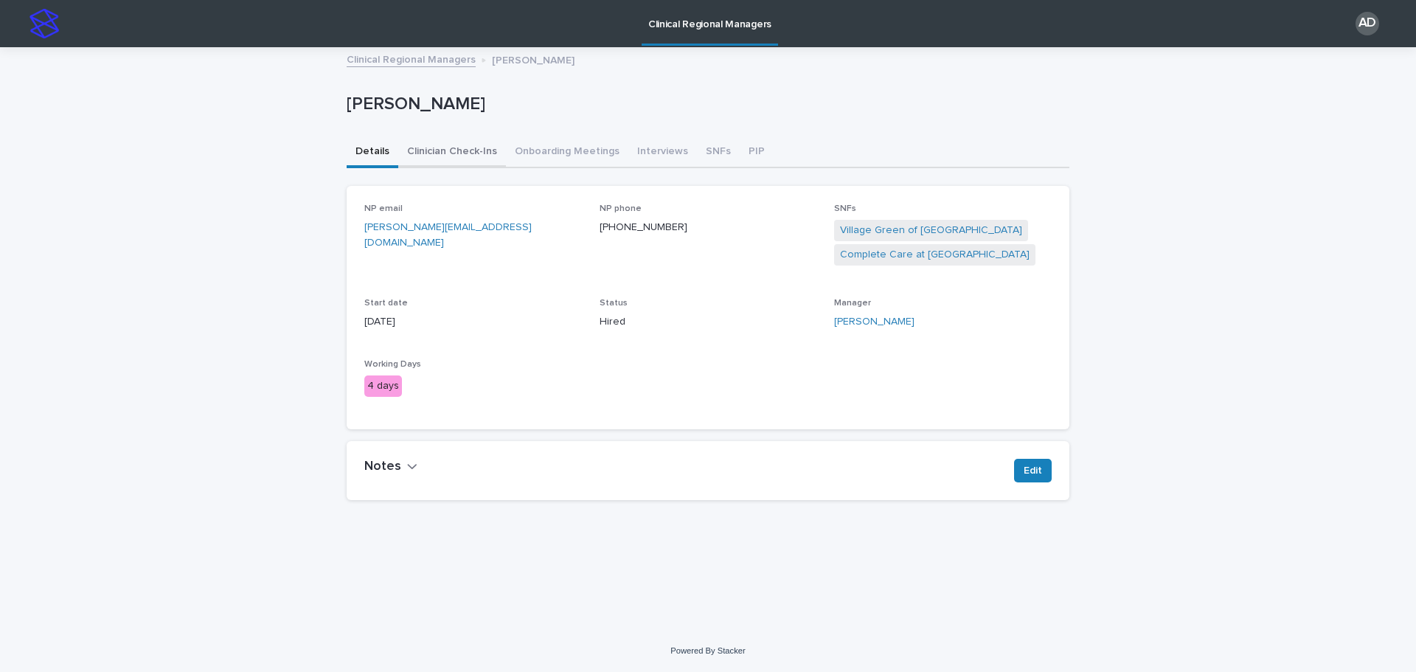
click at [450, 152] on button "Clinician Check-Ins" at bounding box center [452, 152] width 108 height 31
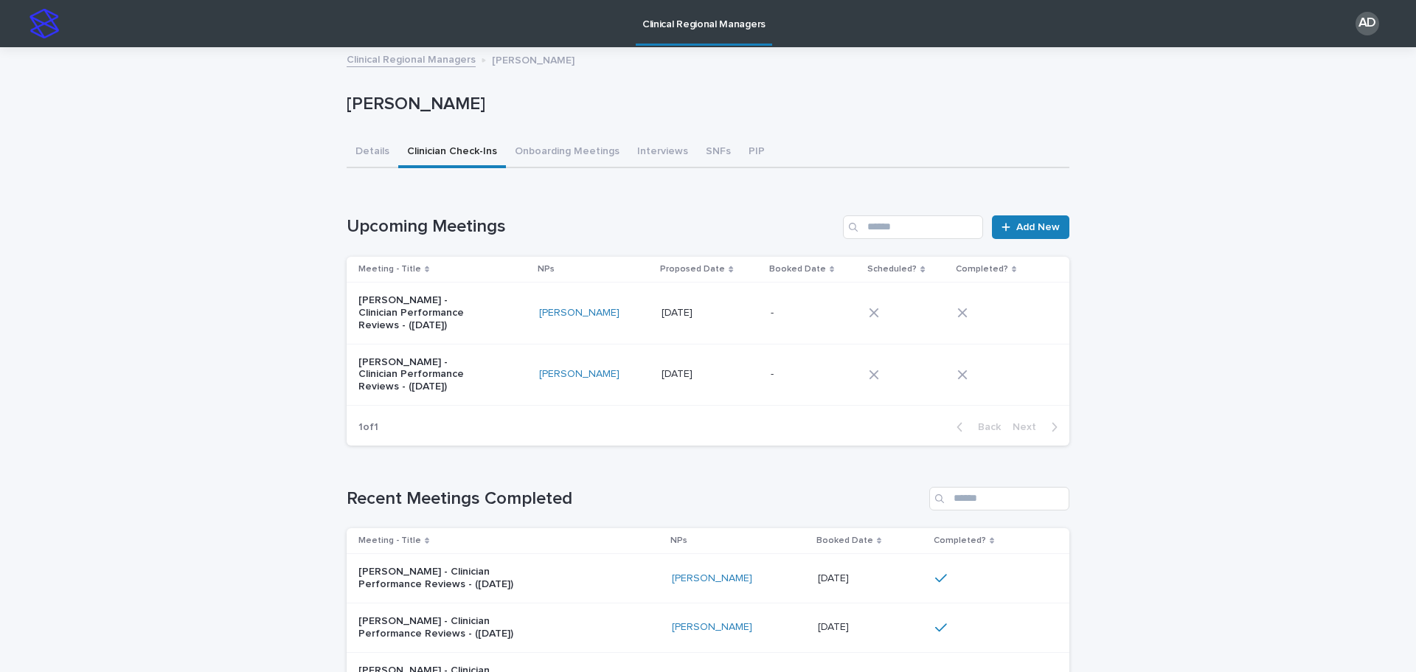
click at [695, 309] on p "[DATE]" at bounding box center [678, 311] width 34 height 15
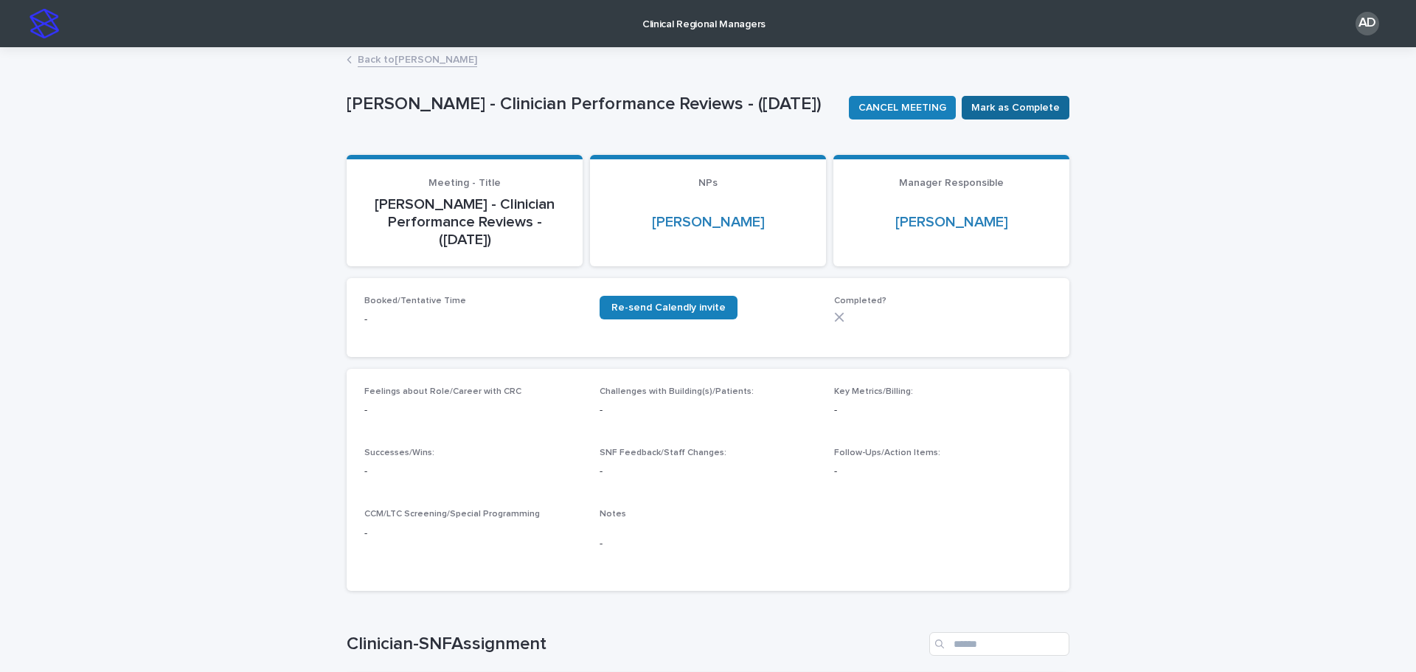
click at [1010, 105] on span "Mark as Complete" at bounding box center [1015, 107] width 88 height 15
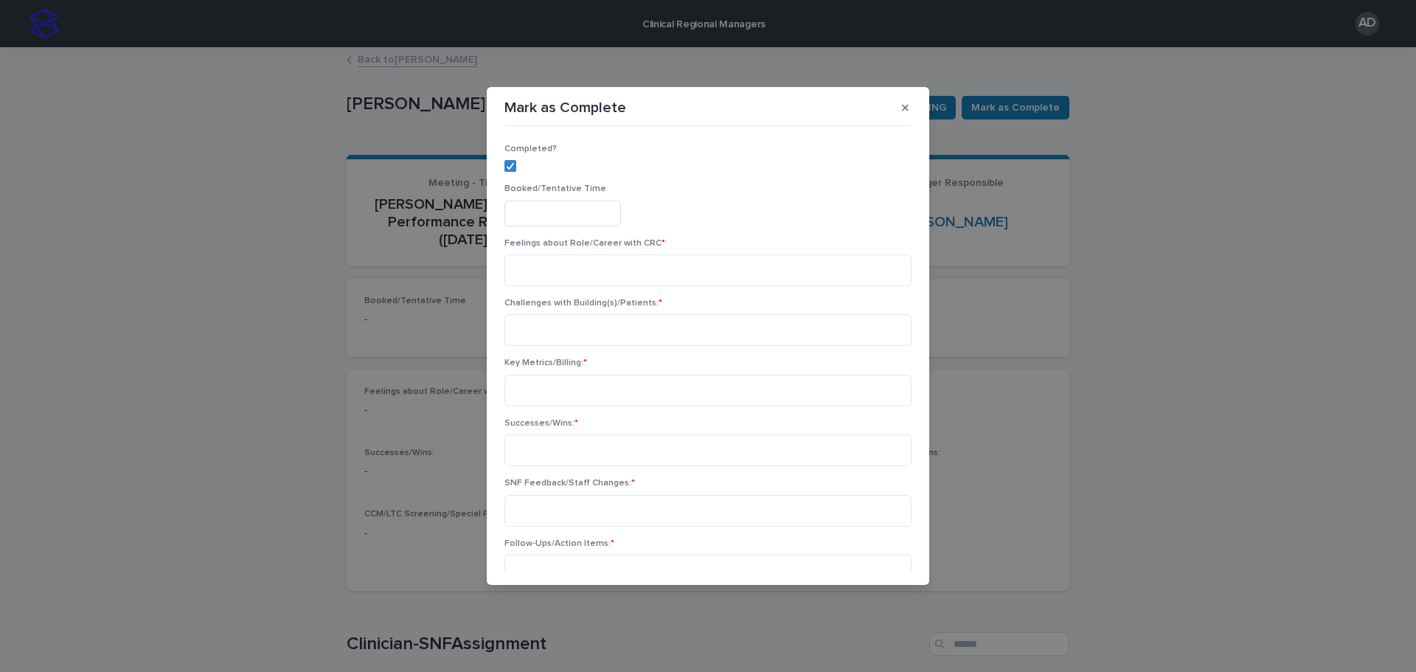
click at [586, 212] on input "text" at bounding box center [562, 214] width 117 height 26
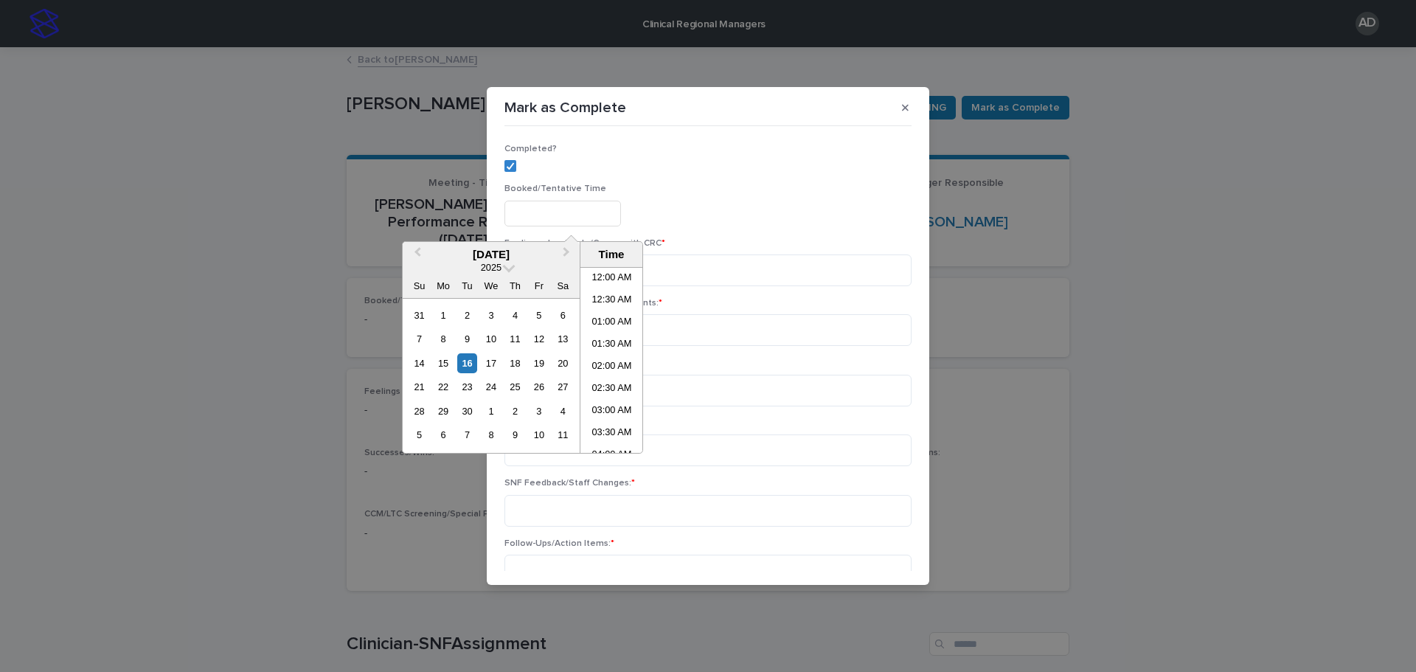
scroll to position [605, 0]
click at [612, 398] on li "04:30 PM" at bounding box center [611, 404] width 63 height 22
type input "**********"
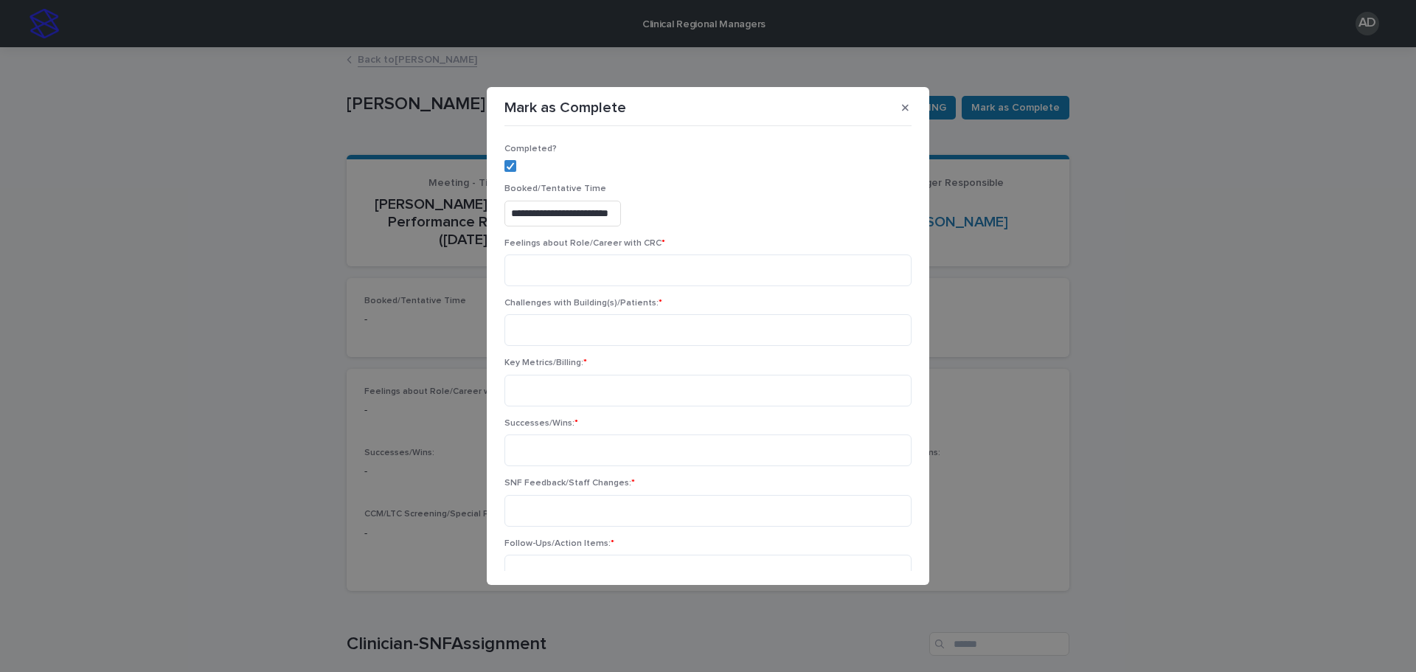
click at [759, 153] on p "Completed?" at bounding box center [707, 149] width 407 height 10
click at [671, 263] on textarea at bounding box center [707, 270] width 407 height 32
type textarea "**********"
type textarea "*"
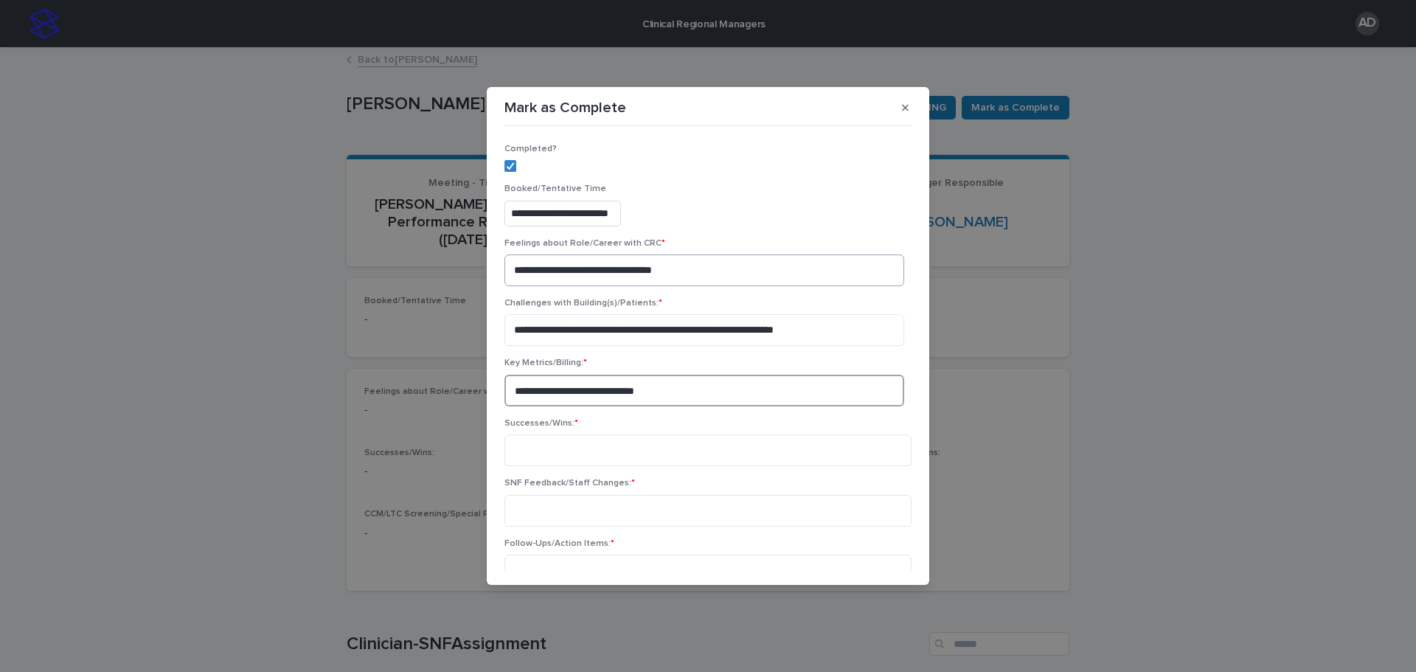
type textarea "**********"
type textarea "****"
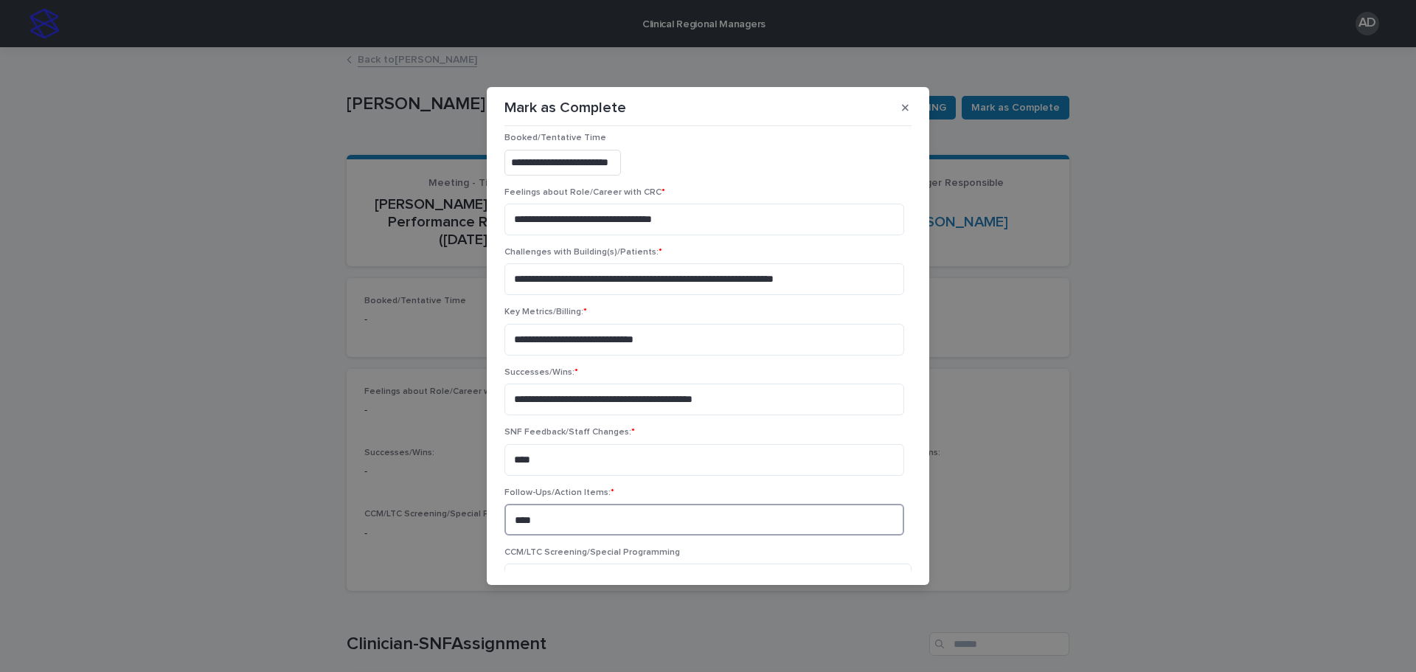
scroll to position [195, 0]
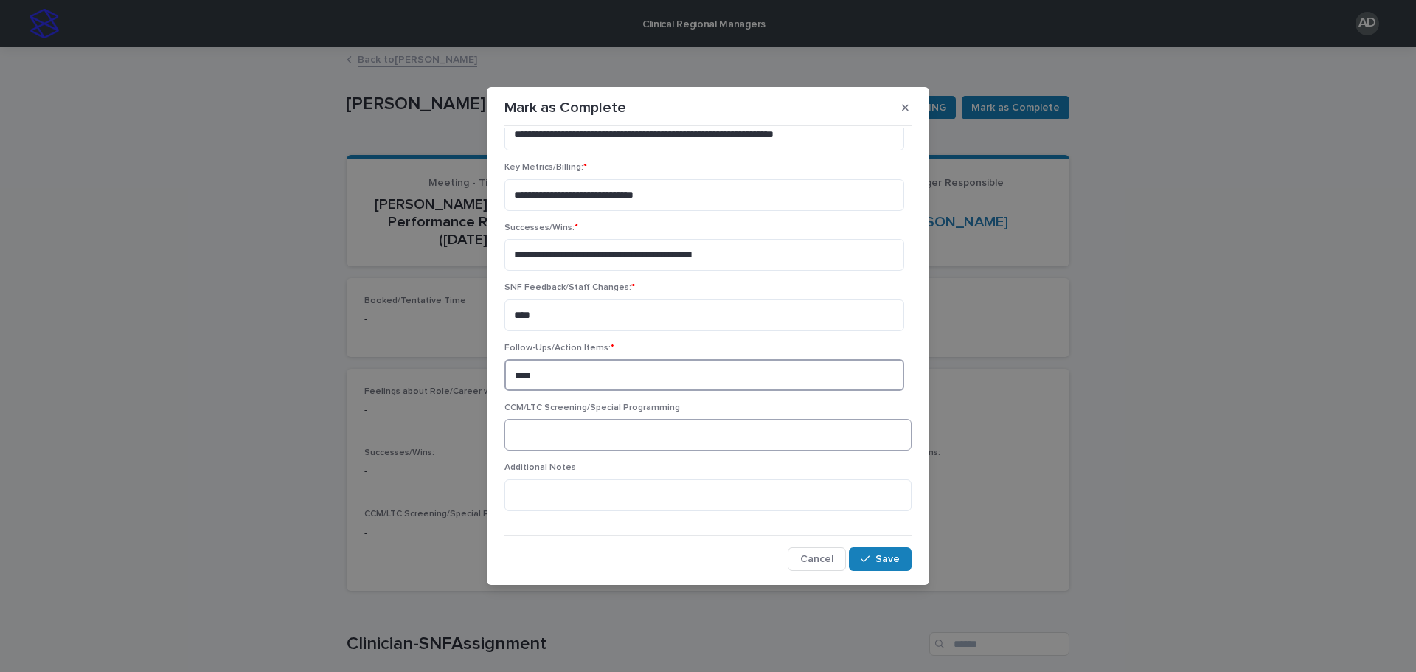
type textarea "****"
click at [673, 435] on textarea at bounding box center [707, 435] width 407 height 32
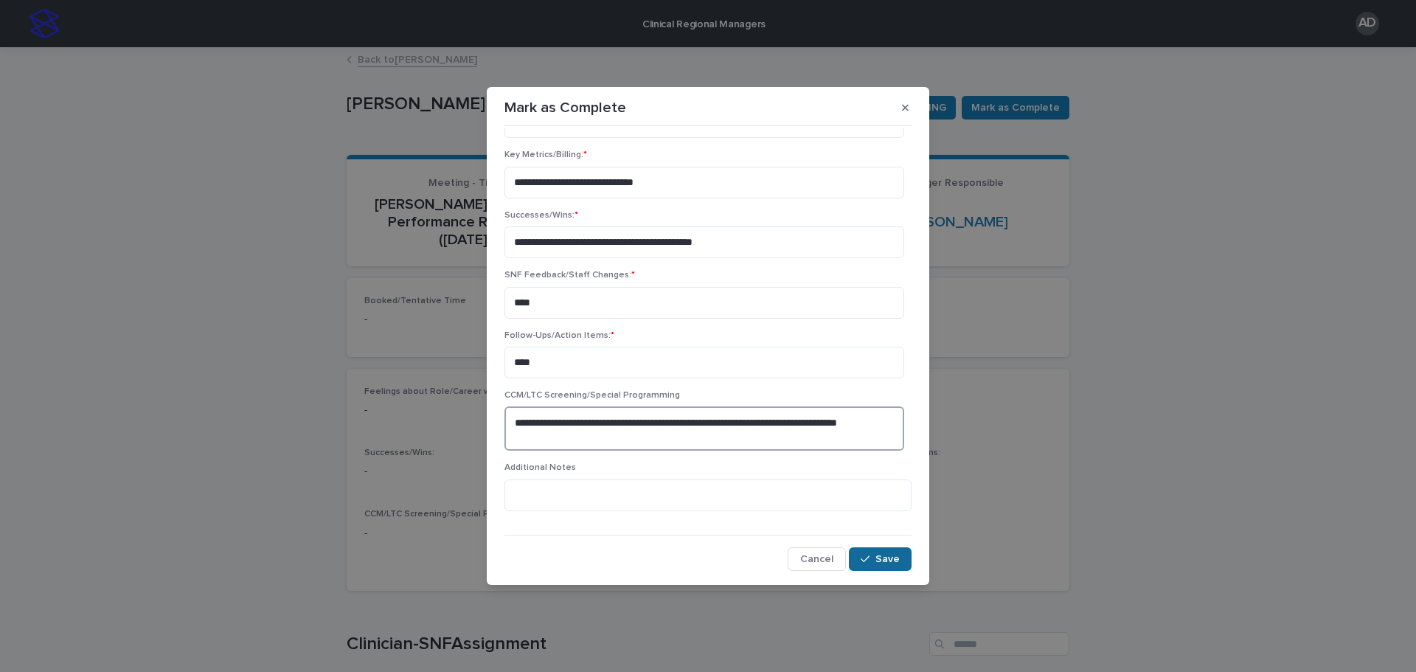
type textarea "**********"
click at [861, 560] on icon "button" at bounding box center [865, 559] width 9 height 10
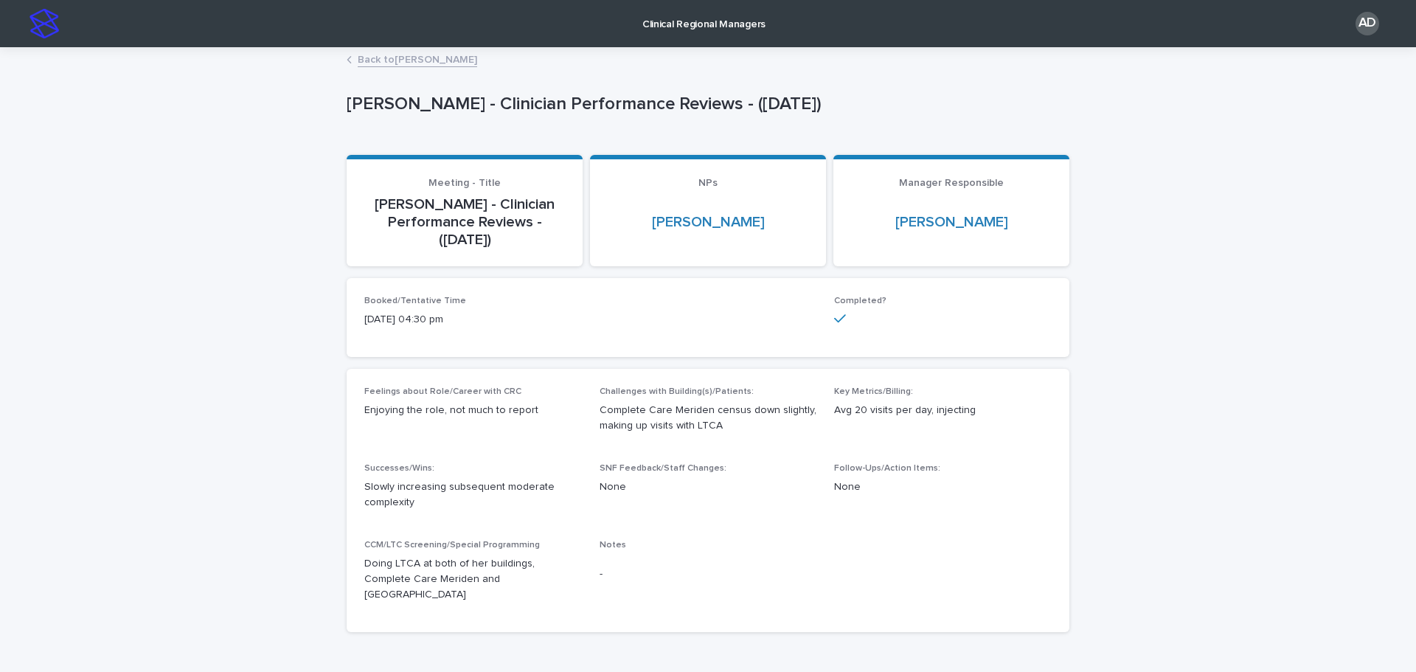
click at [52, 18] on img at bounding box center [43, 23] width 29 height 29
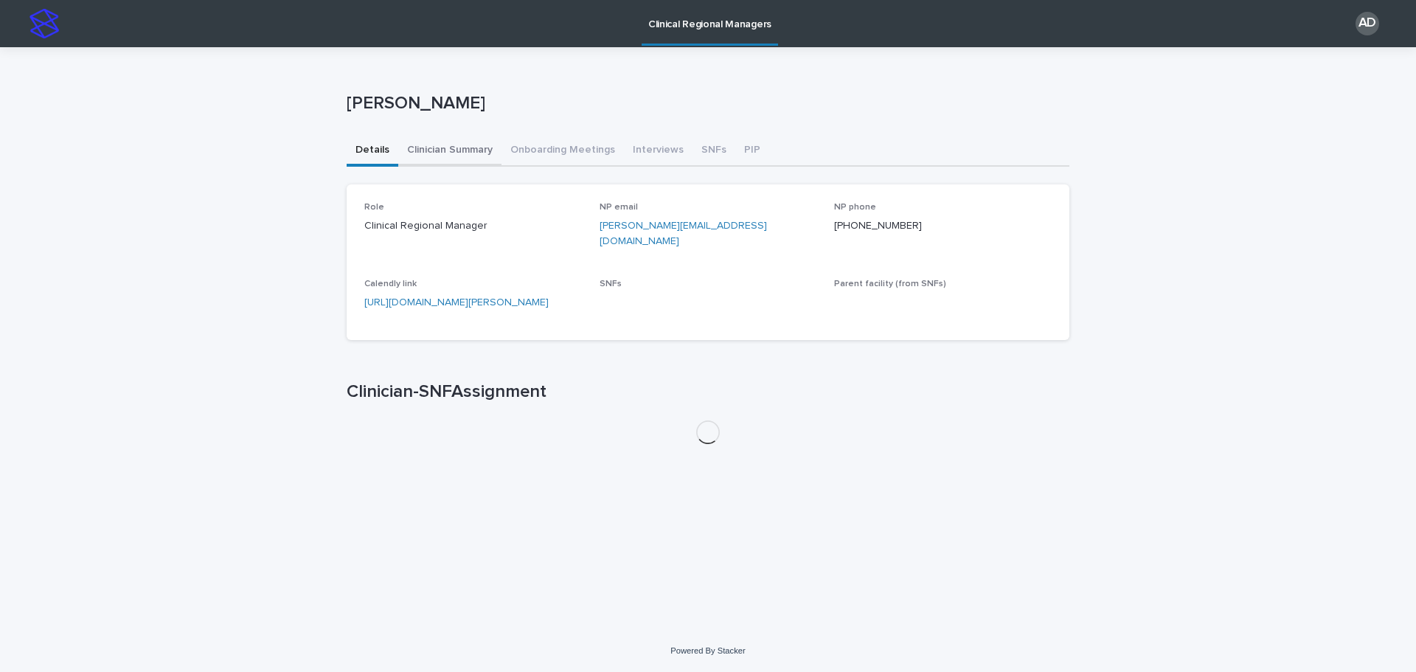
click at [442, 148] on button "Clinician Summary" at bounding box center [449, 151] width 103 height 31
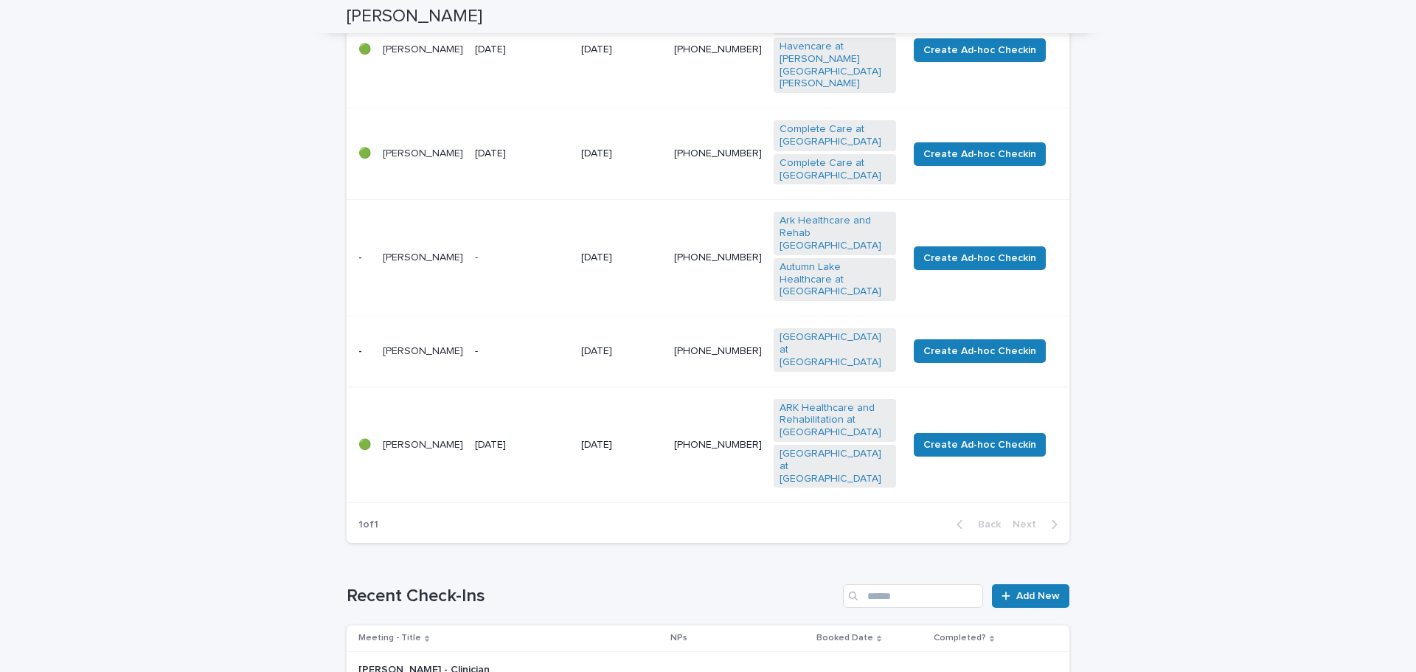
scroll to position [737, 0]
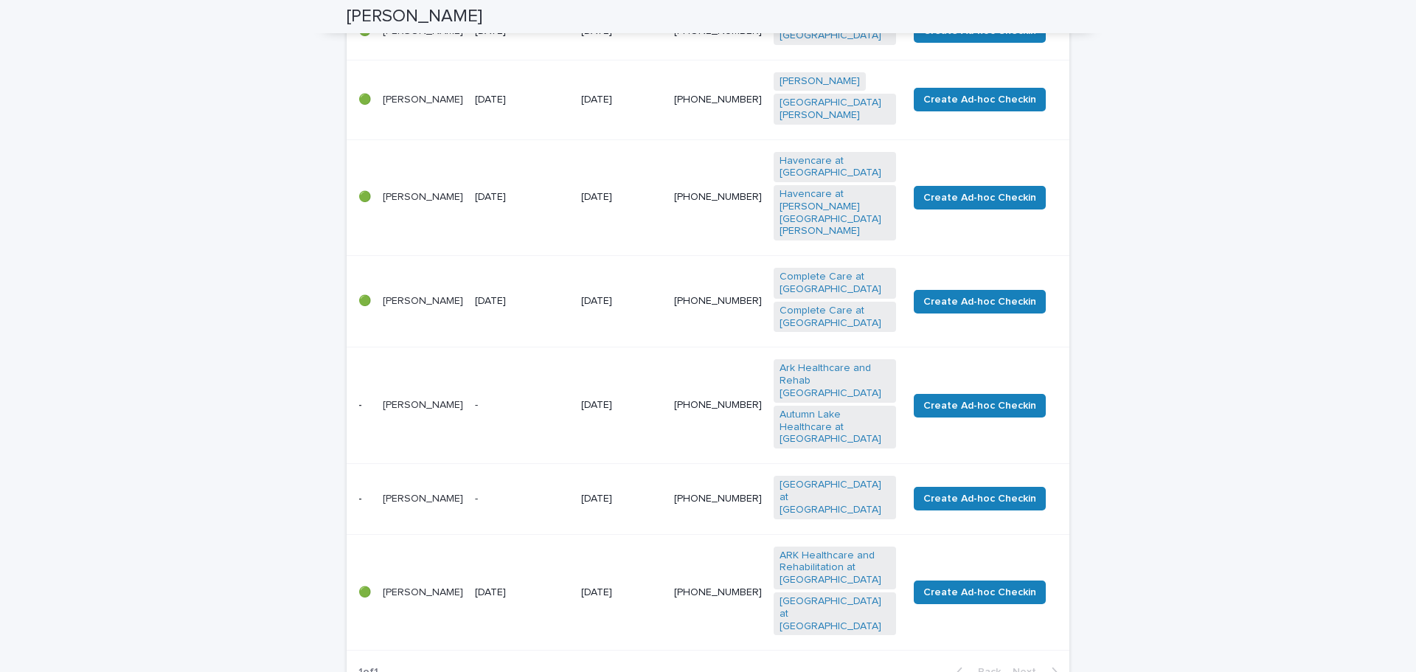
click at [538, 396] on div "-" at bounding box center [522, 403] width 94 height 15
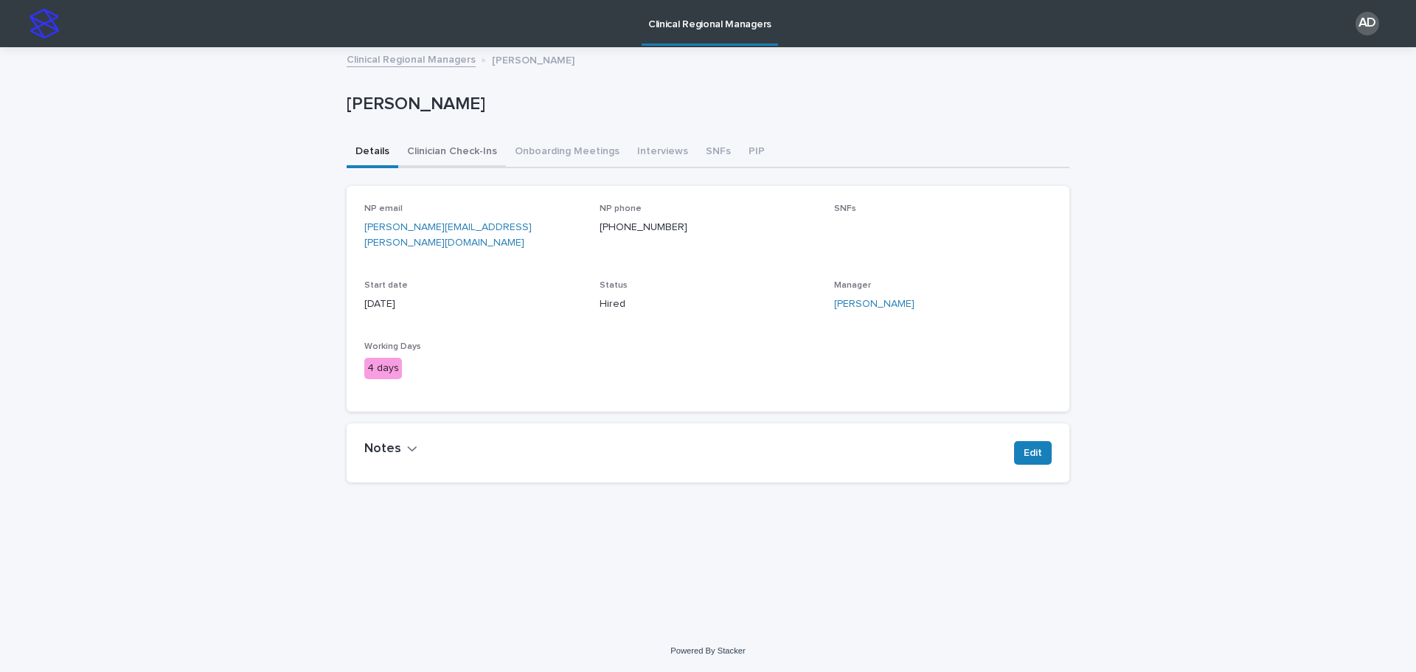
click at [455, 165] on button "Clinician Check-Ins" at bounding box center [452, 152] width 108 height 31
